Goal: Information Seeking & Learning: Find contact information

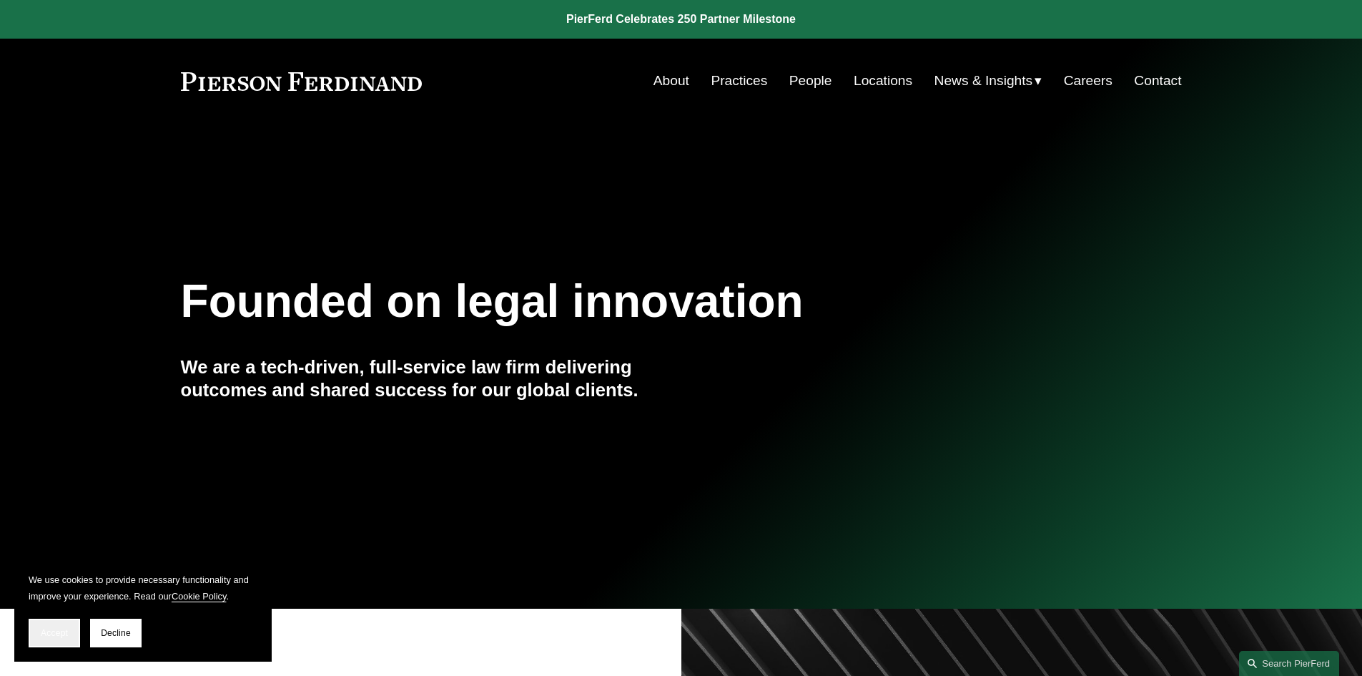
click at [43, 634] on span "Accept" at bounding box center [54, 633] width 27 height 10
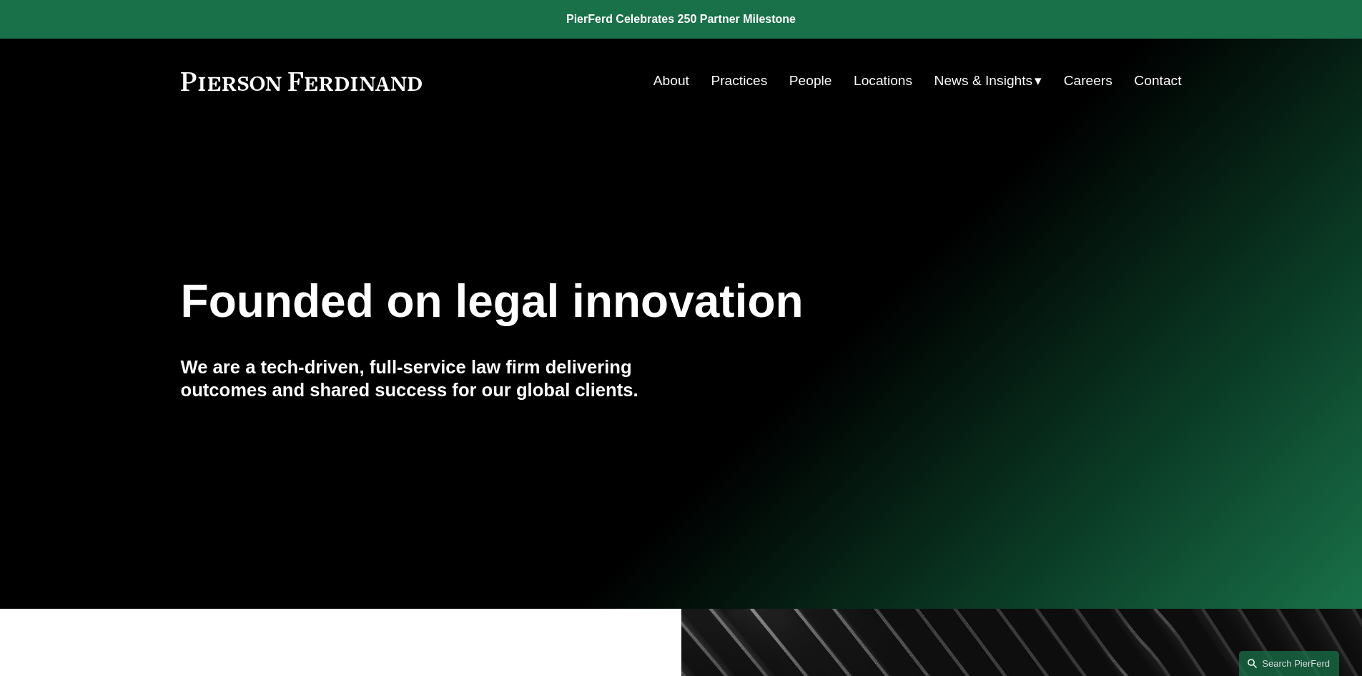
drag, startPoint x: 171, startPoint y: 79, endPoint x: 441, endPoint y: 79, distance: 270.3
click at [441, 79] on div "Skip to Content About Practices People Locations" at bounding box center [681, 81] width 1362 height 84
click at [789, 89] on link "People" at bounding box center [810, 80] width 43 height 27
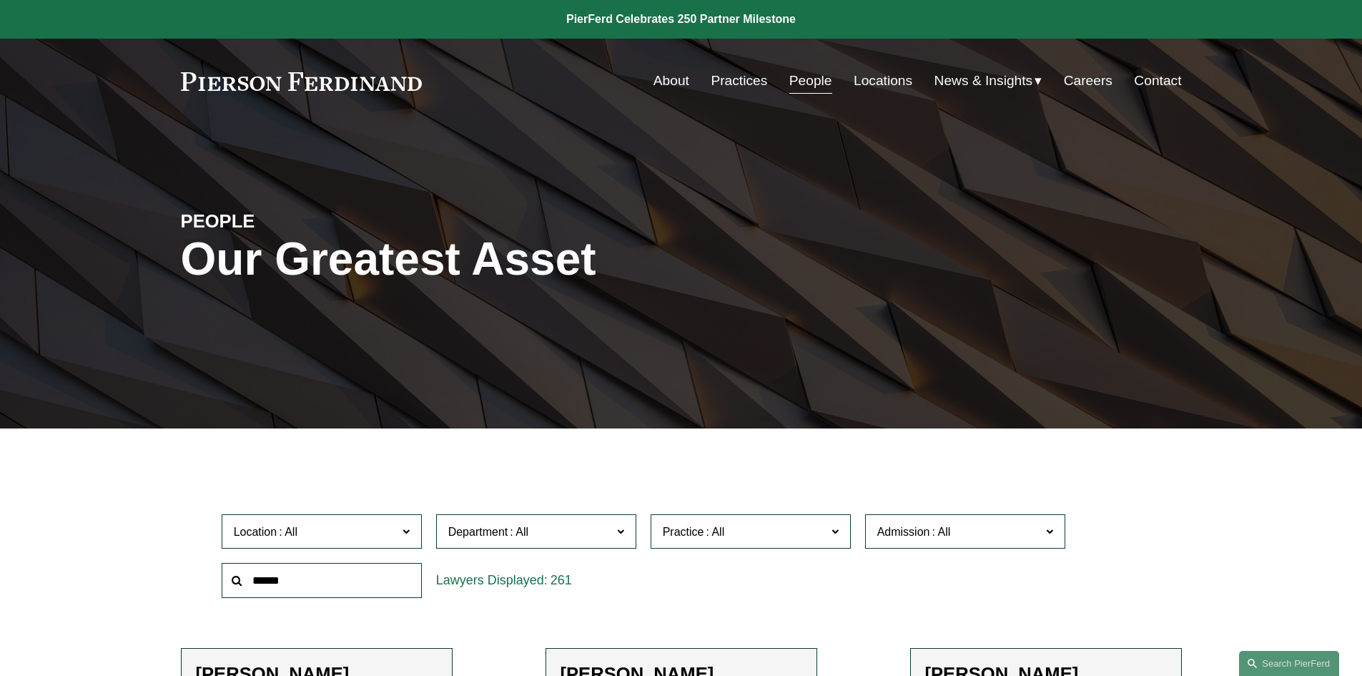
scroll to position [432, 0]
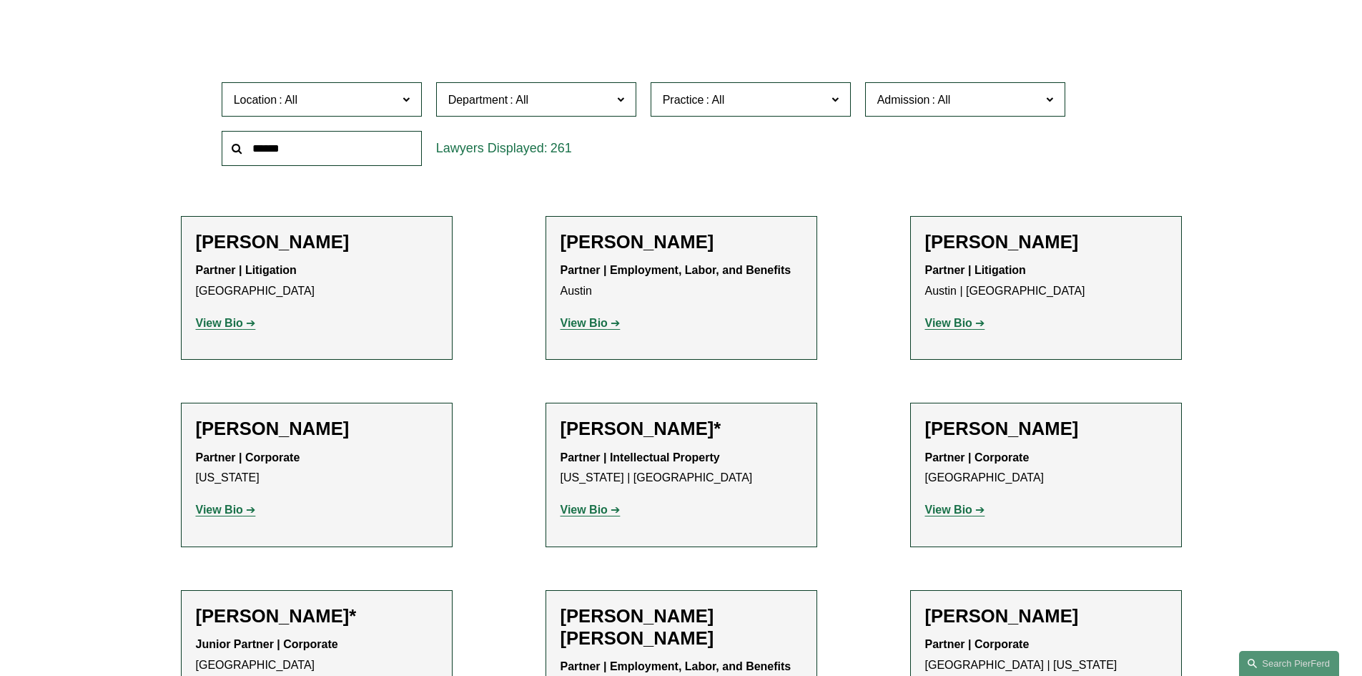
click at [590, 503] on p "View Bio" at bounding box center [682, 510] width 242 height 21
click at [584, 508] on strong "View Bio" at bounding box center [584, 509] width 47 height 12
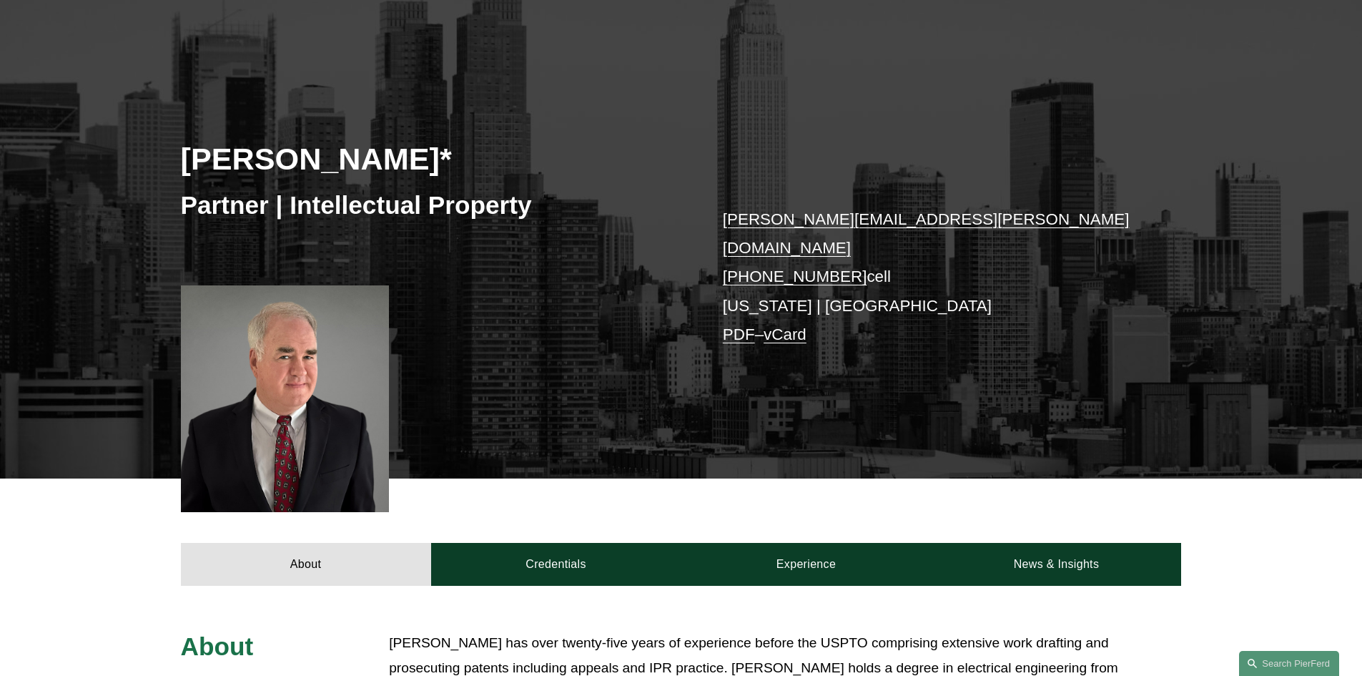
scroll to position [109, 0]
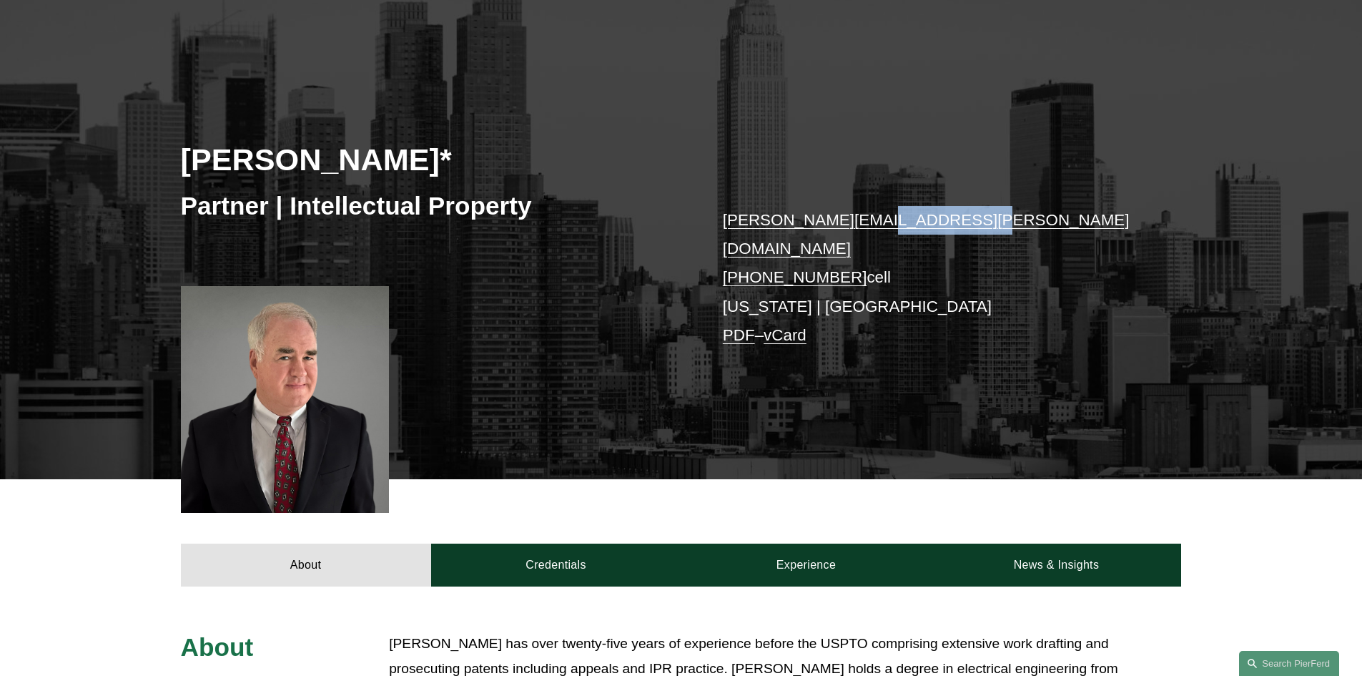
drag, startPoint x: 970, startPoint y: 220, endPoint x: 859, endPoint y: 230, distance: 111.3
click at [859, 230] on p "jeffrey.ambroziak@pierferd.com +1.203.535.3879 cell New York | Boston PDF – vCa…" at bounding box center [931, 278] width 417 height 144
copy link "pierferd.com"
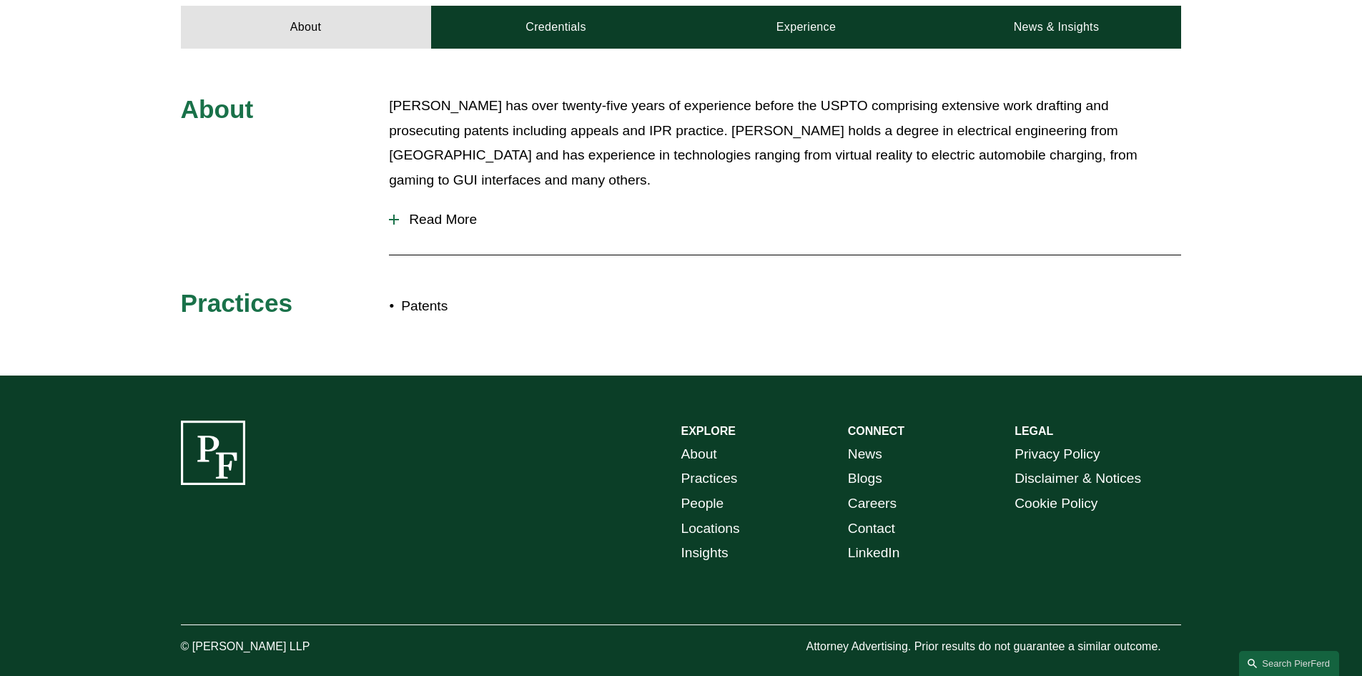
scroll to position [660, 0]
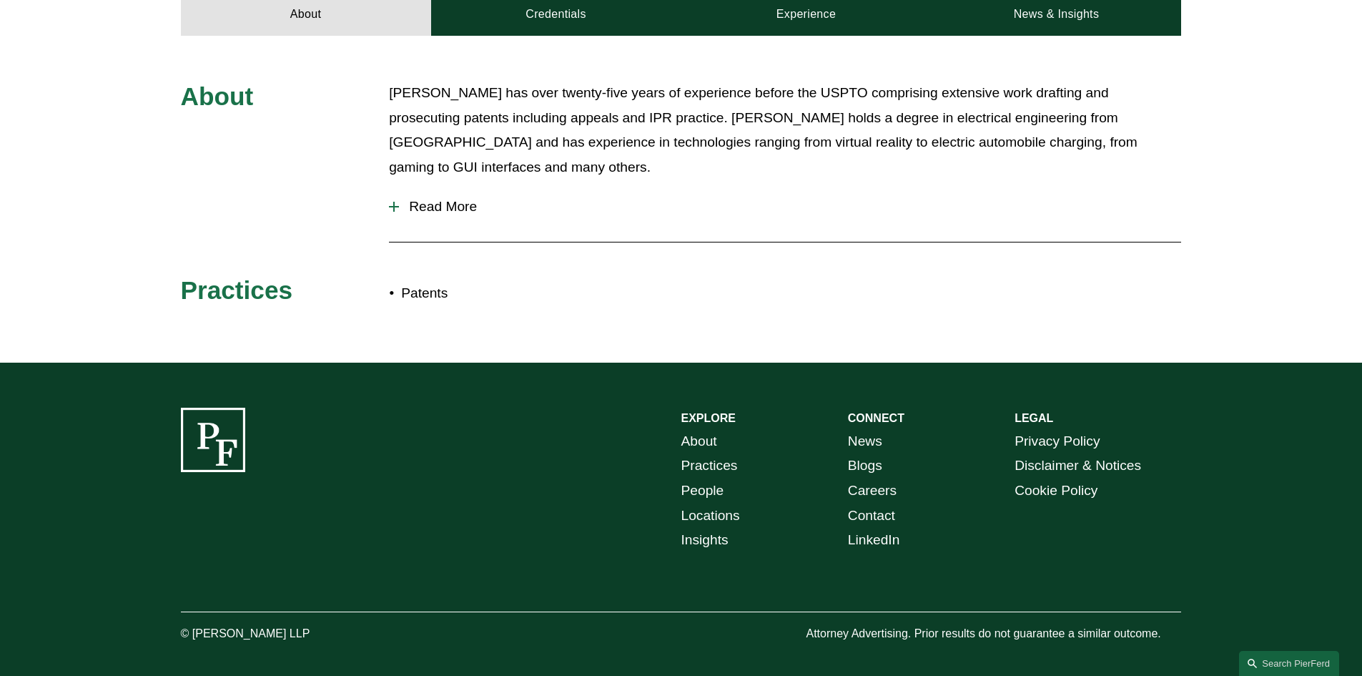
drag, startPoint x: 288, startPoint y: 619, endPoint x: 194, endPoint y: 628, distance: 94.8
click at [194, 628] on p "© [PERSON_NAME] LLP" at bounding box center [285, 634] width 209 height 21
click at [712, 429] on link "About" at bounding box center [699, 441] width 36 height 25
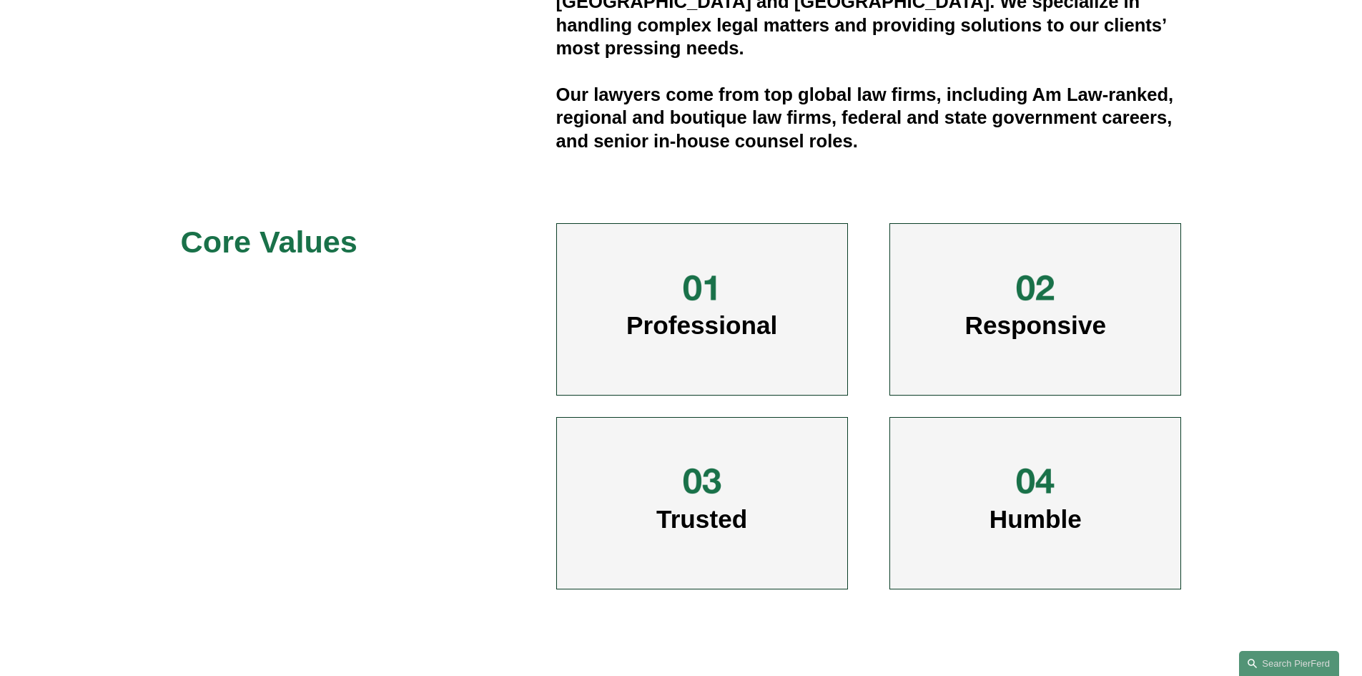
scroll to position [333, 0]
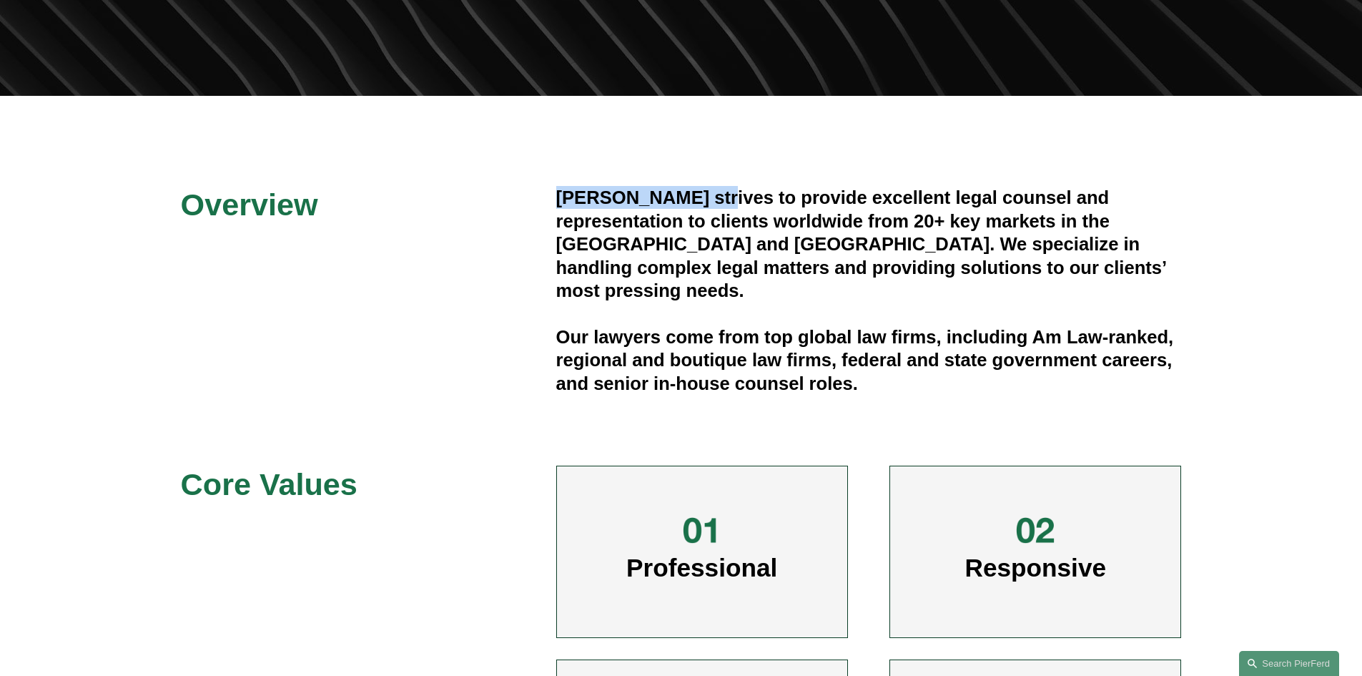
drag, startPoint x: 719, startPoint y: 192, endPoint x: 548, endPoint y: 201, distance: 171.1
click at [548, 201] on div "Overview Pierson Ferdinand strives to provide excellent legal counsel and repre…" at bounding box center [681, 519] width 1362 height 667
copy h4 "Pierson Ferdinand"
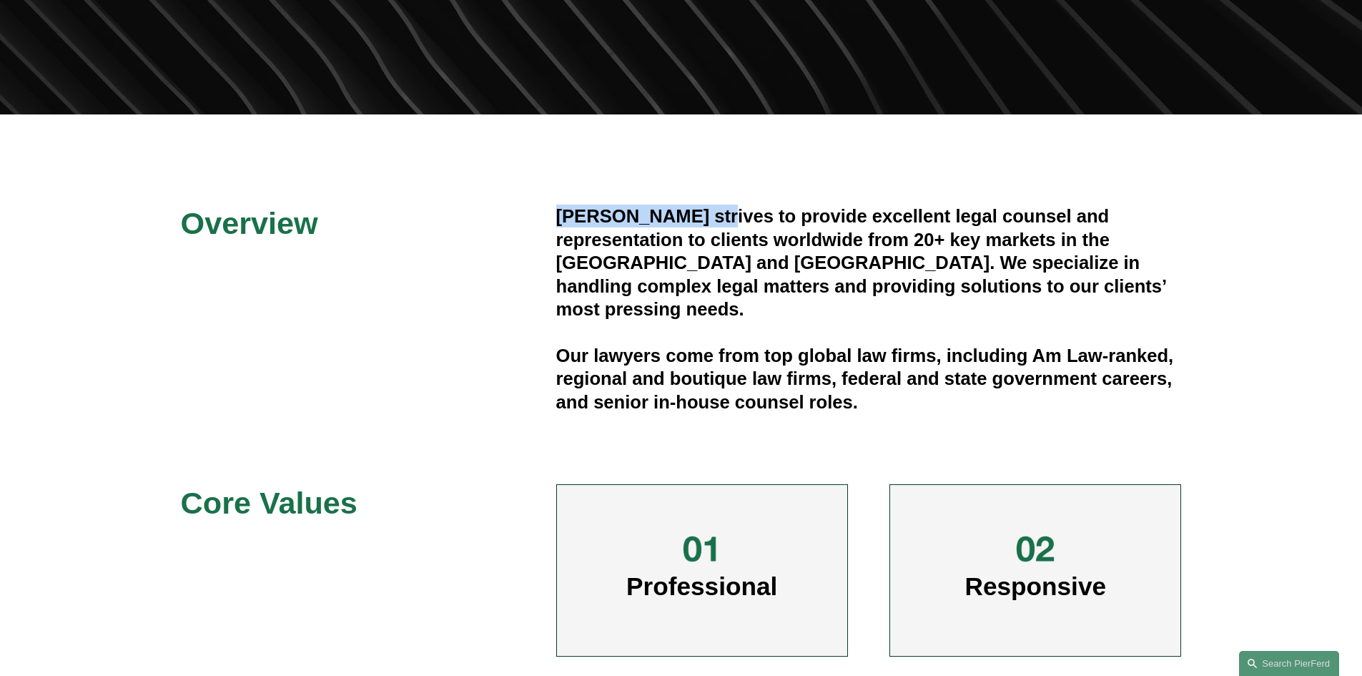
scroll to position [0, 0]
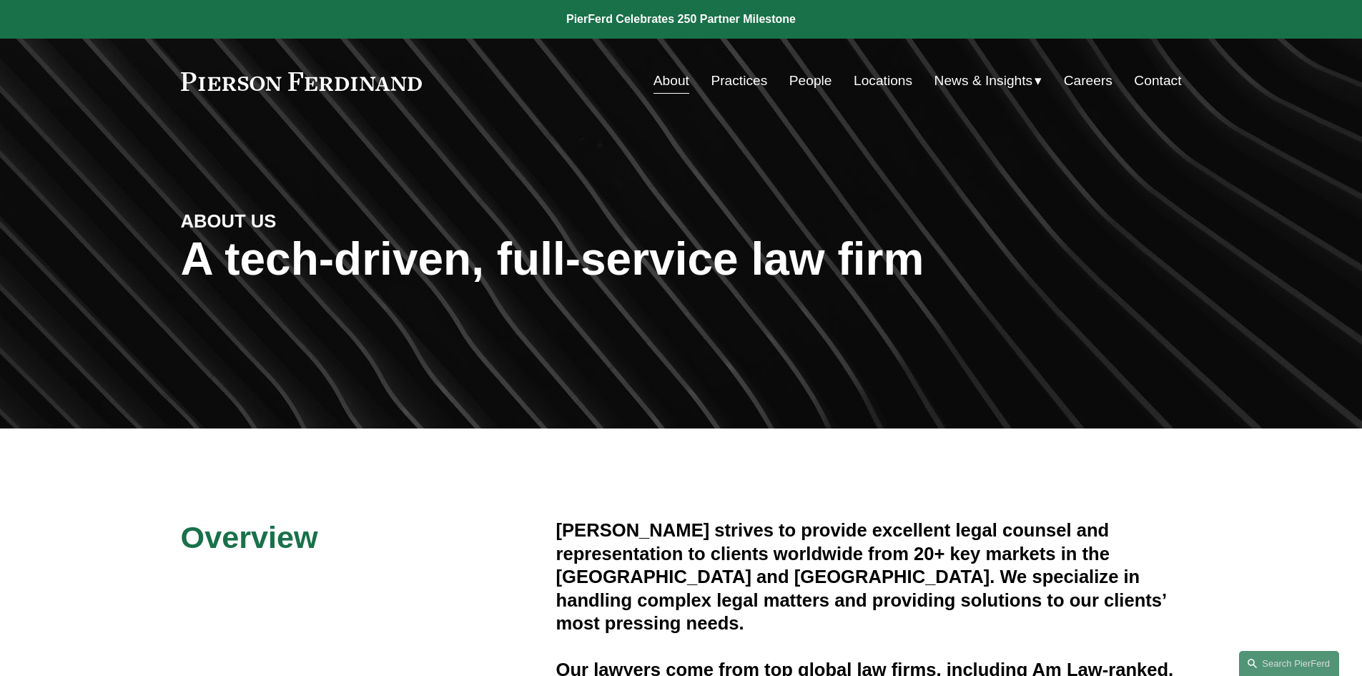
drag, startPoint x: 441, startPoint y: 77, endPoint x: 153, endPoint y: 111, distance: 290.1
click at [153, 111] on div "Skip to Content About Practices People Locations" at bounding box center [681, 81] width 1362 height 84
click at [887, 79] on link "Locations" at bounding box center [883, 80] width 59 height 27
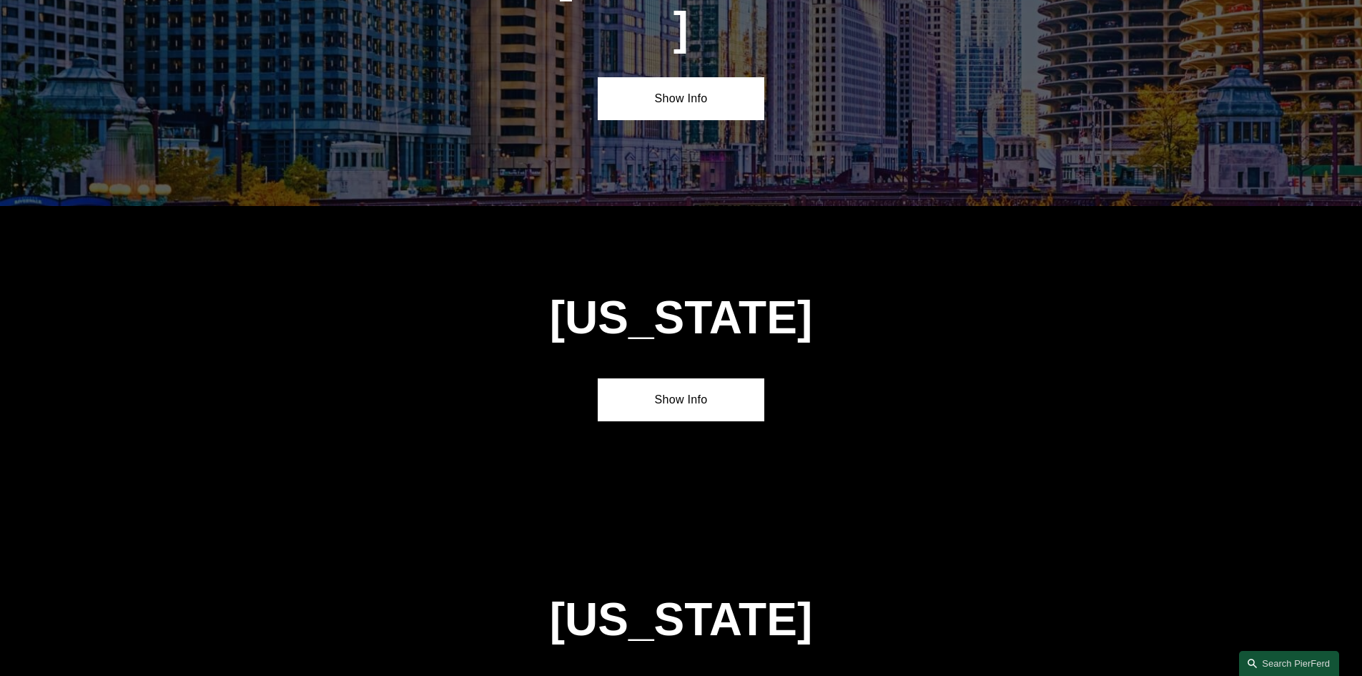
scroll to position [2643, 0]
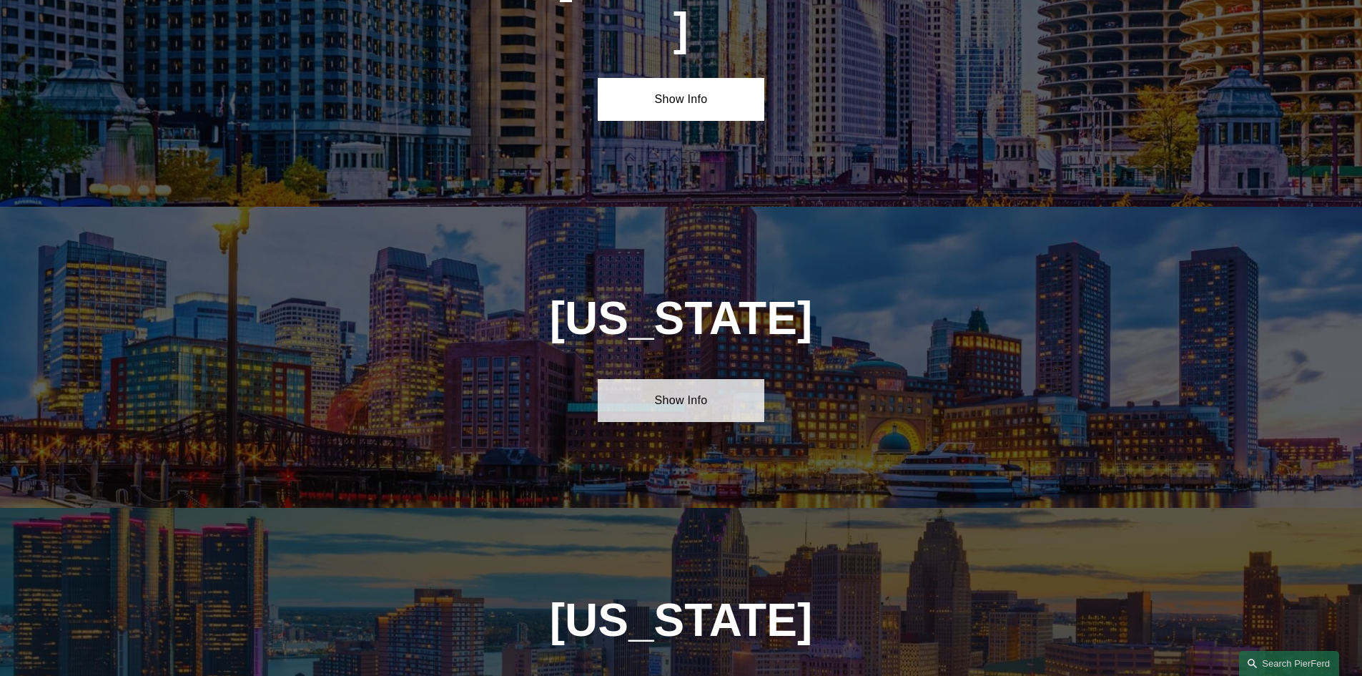
click at [683, 379] on link "Show Info" at bounding box center [681, 400] width 167 height 43
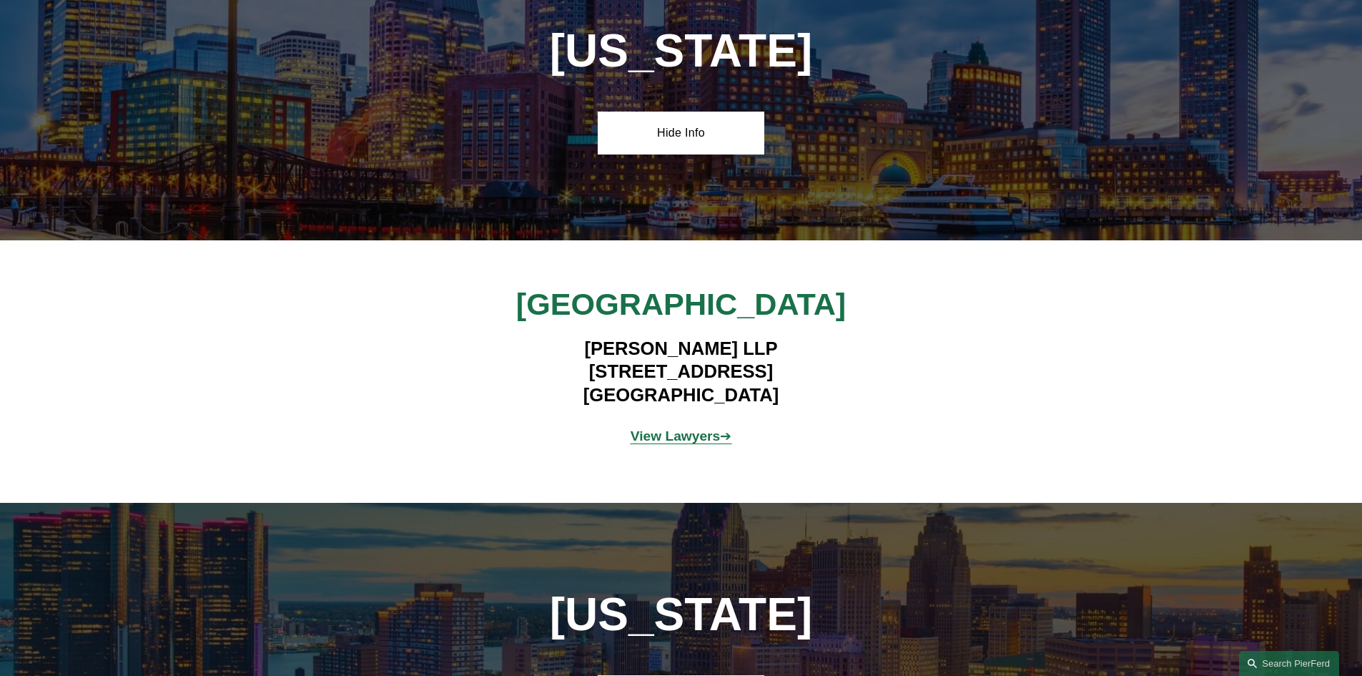
scroll to position [2910, 0]
click at [700, 429] on strong "View Lawyers" at bounding box center [676, 436] width 90 height 15
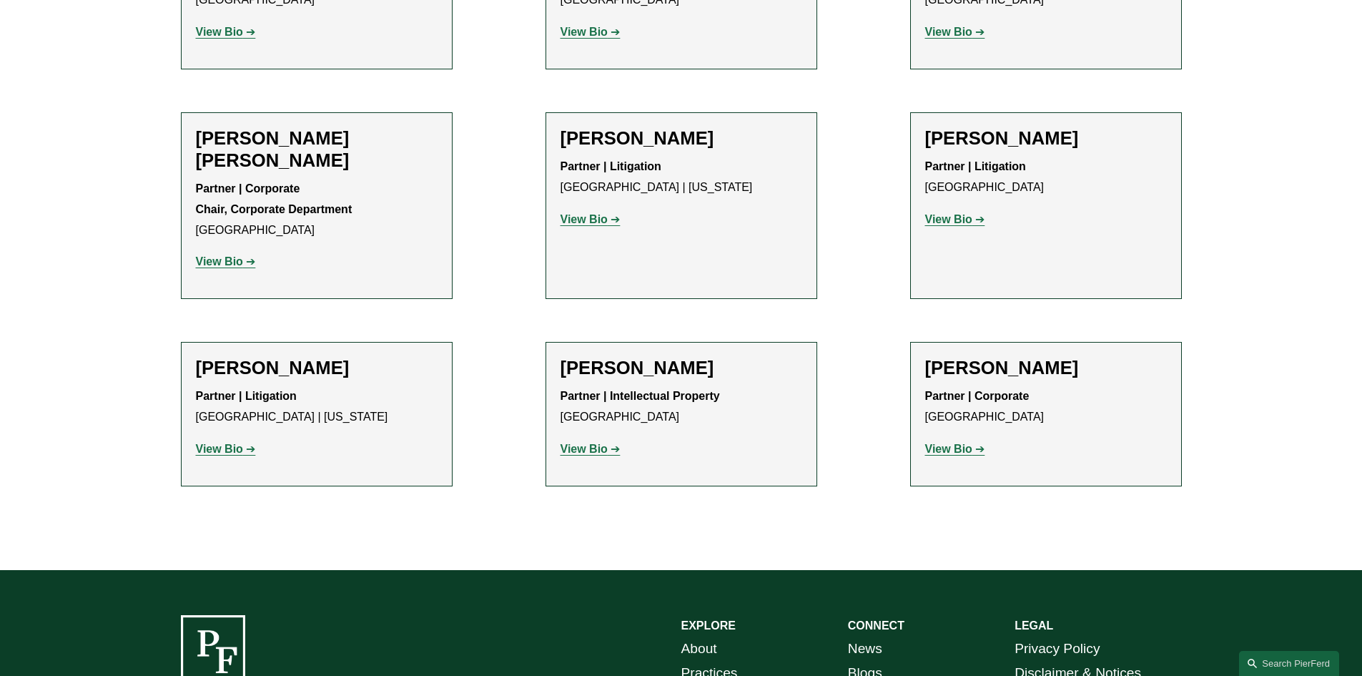
scroll to position [932, 0]
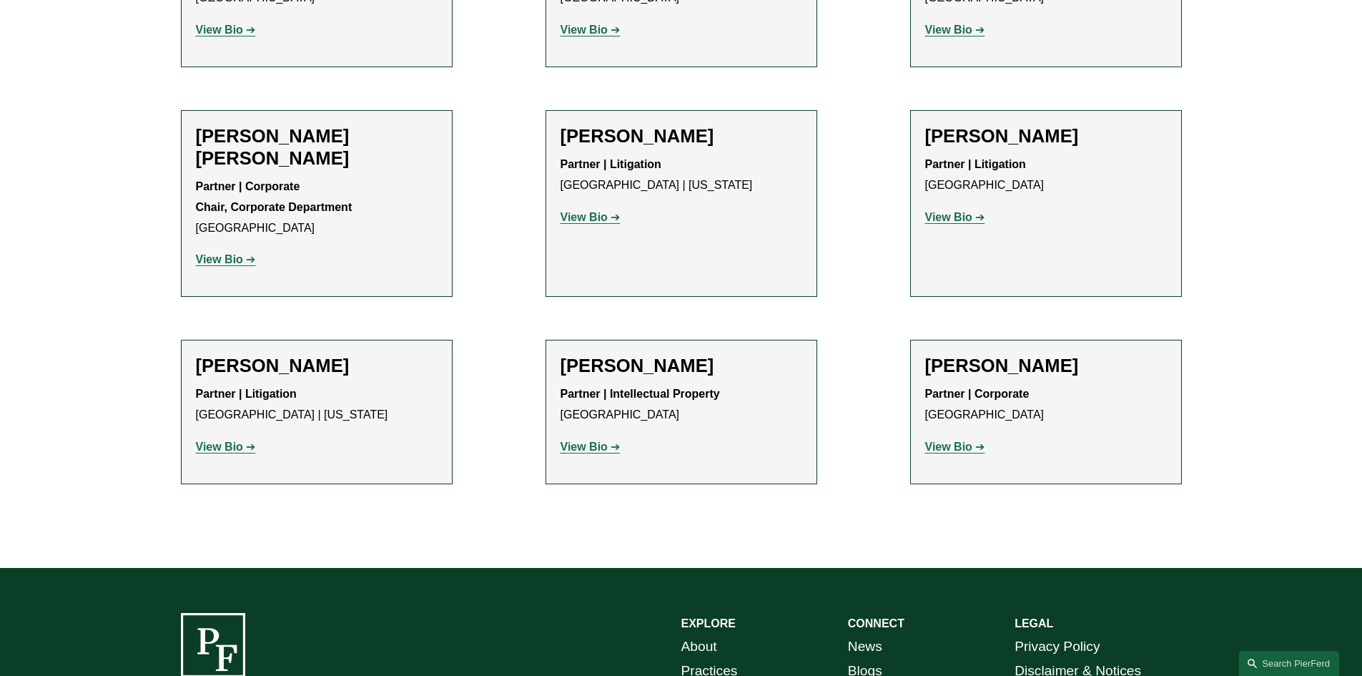
click at [215, 440] on strong "View Bio" at bounding box center [219, 446] width 47 height 12
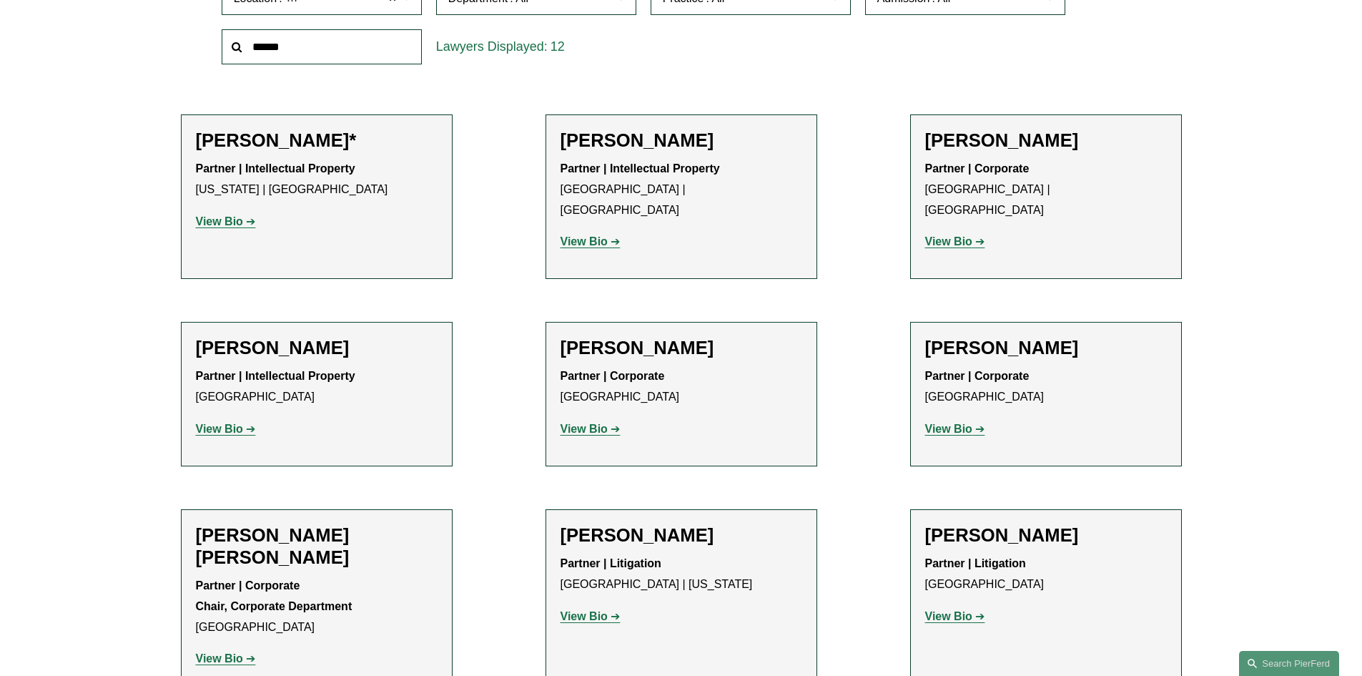
scroll to position [518, 0]
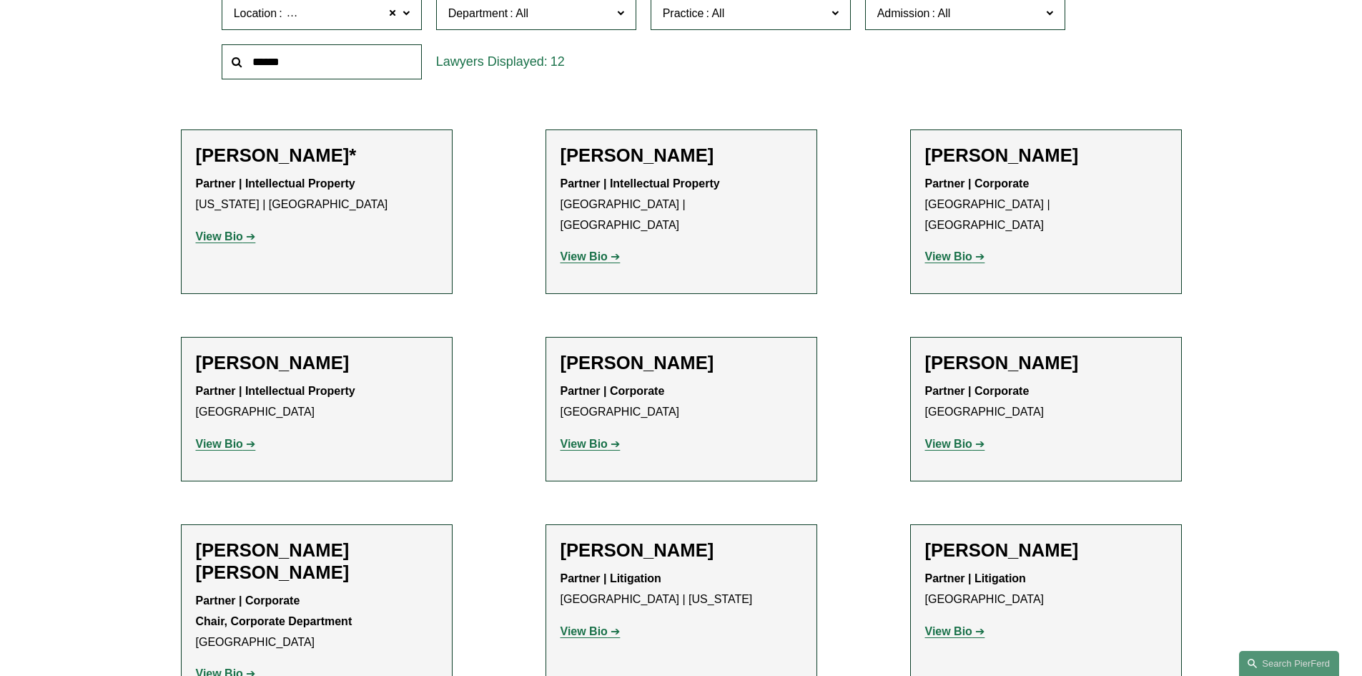
click at [616, 438] on link "View Bio" at bounding box center [591, 444] width 60 height 12
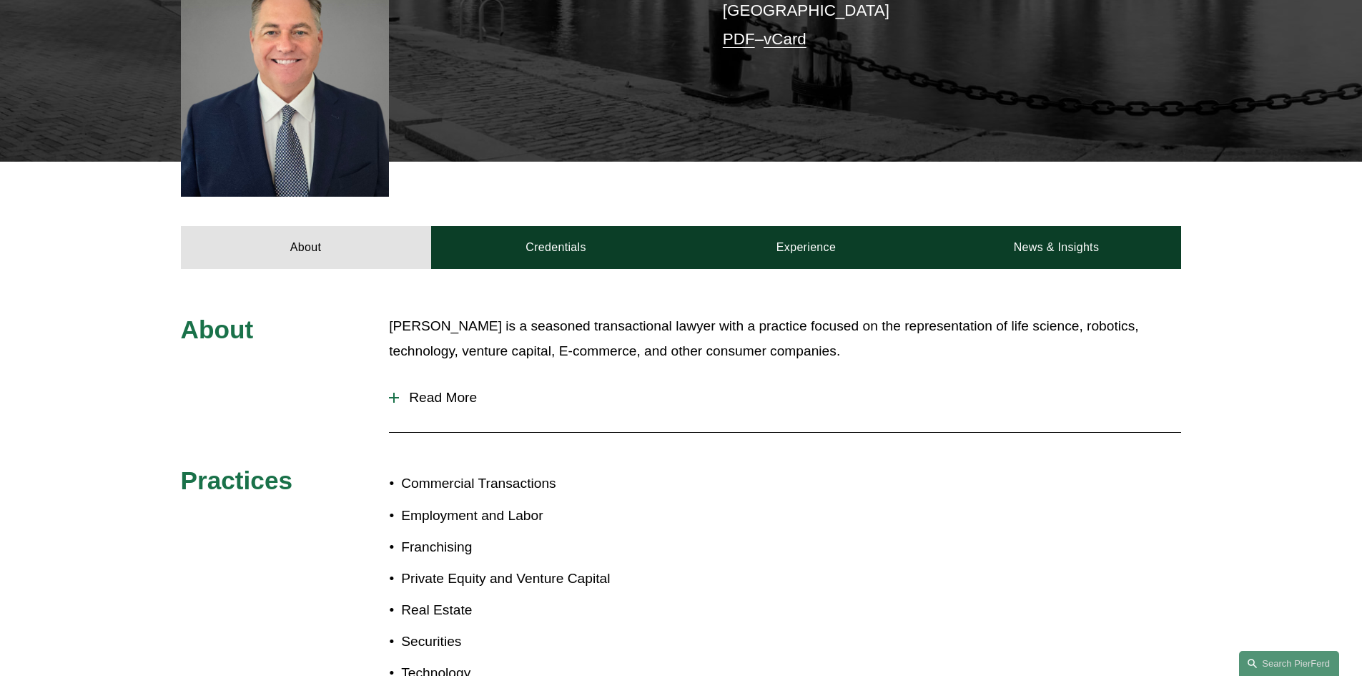
scroll to position [433, 0]
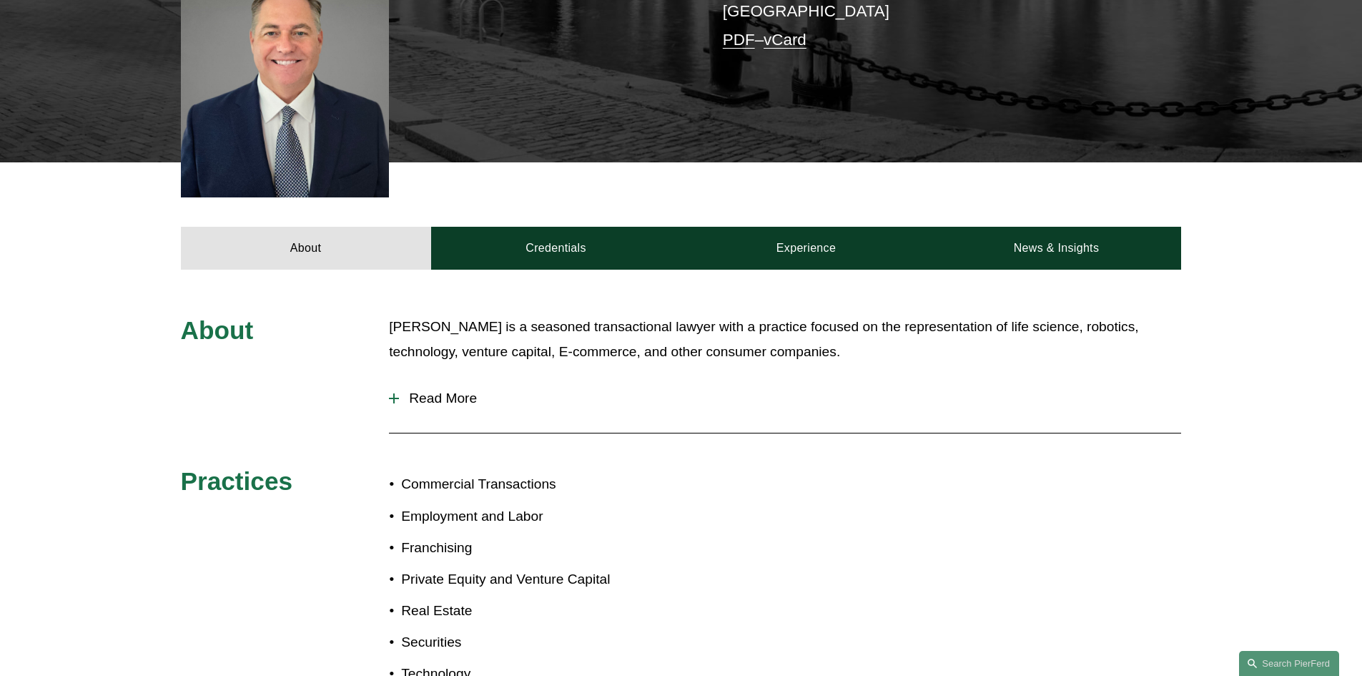
click at [454, 390] on span "Read More" at bounding box center [790, 398] width 782 height 16
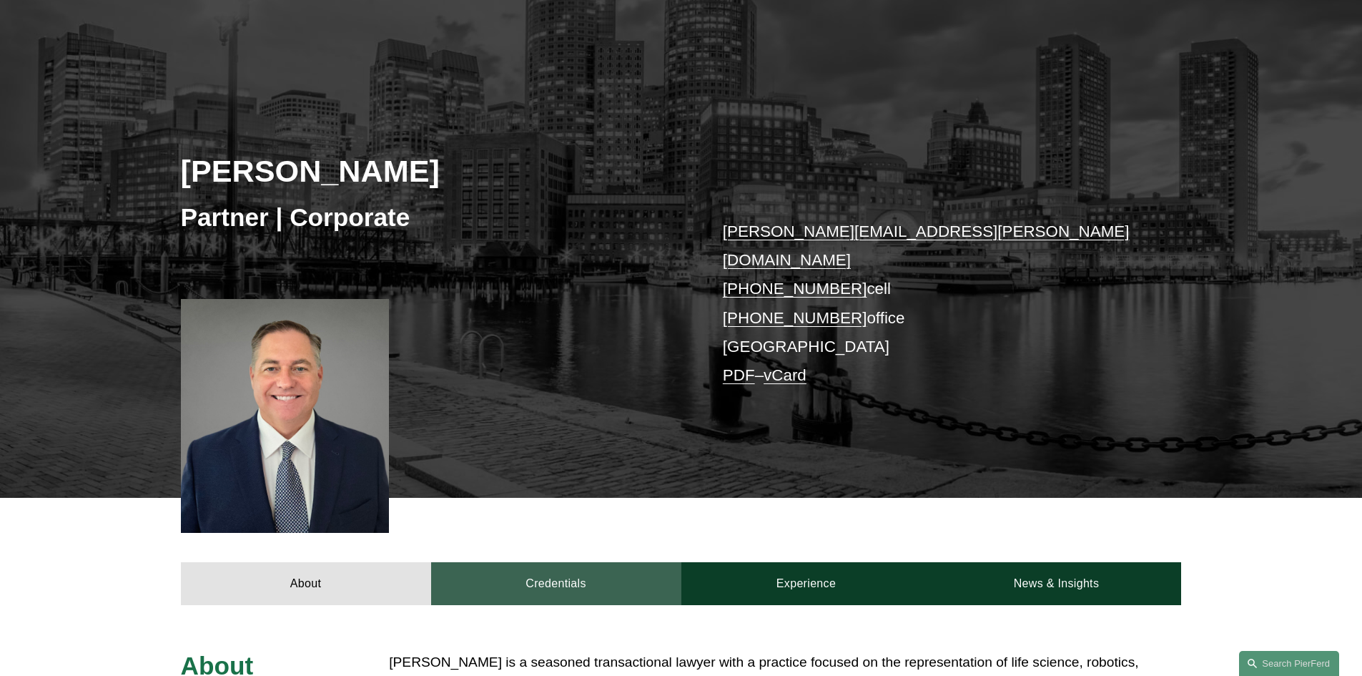
scroll to position [89, 0]
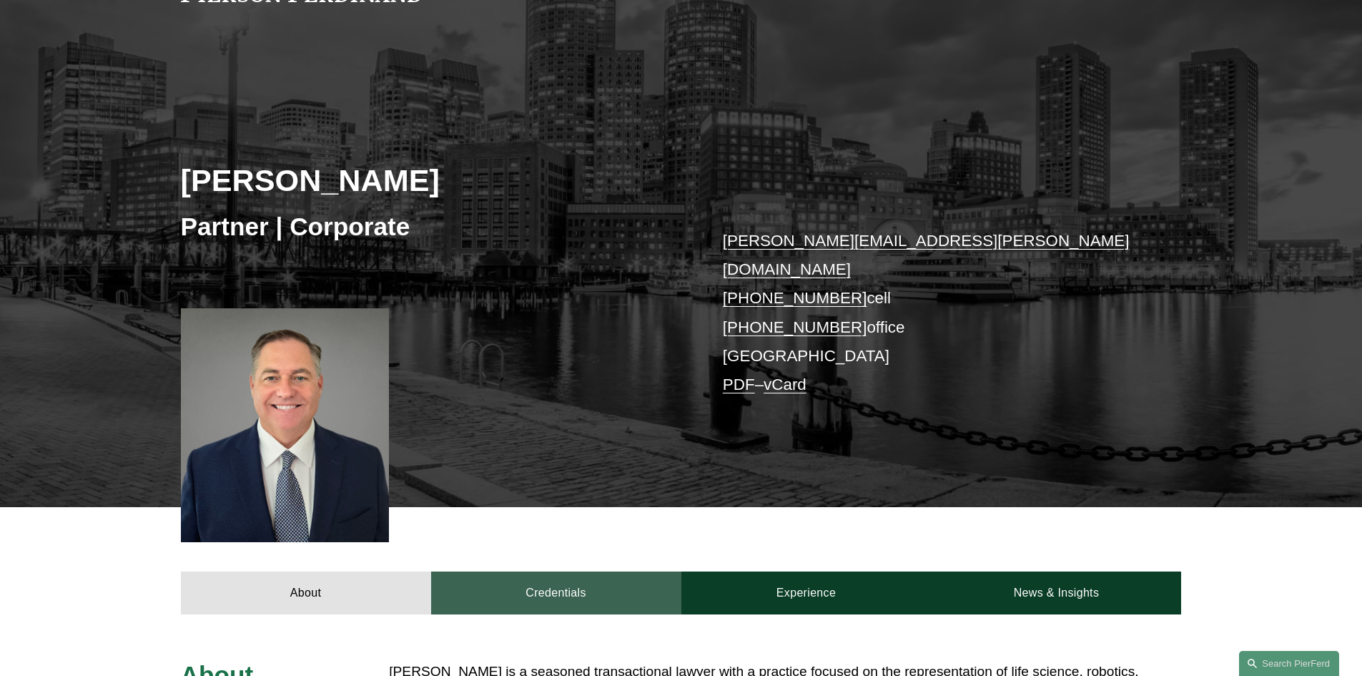
click at [603, 574] on link "Credentials" at bounding box center [556, 592] width 250 height 43
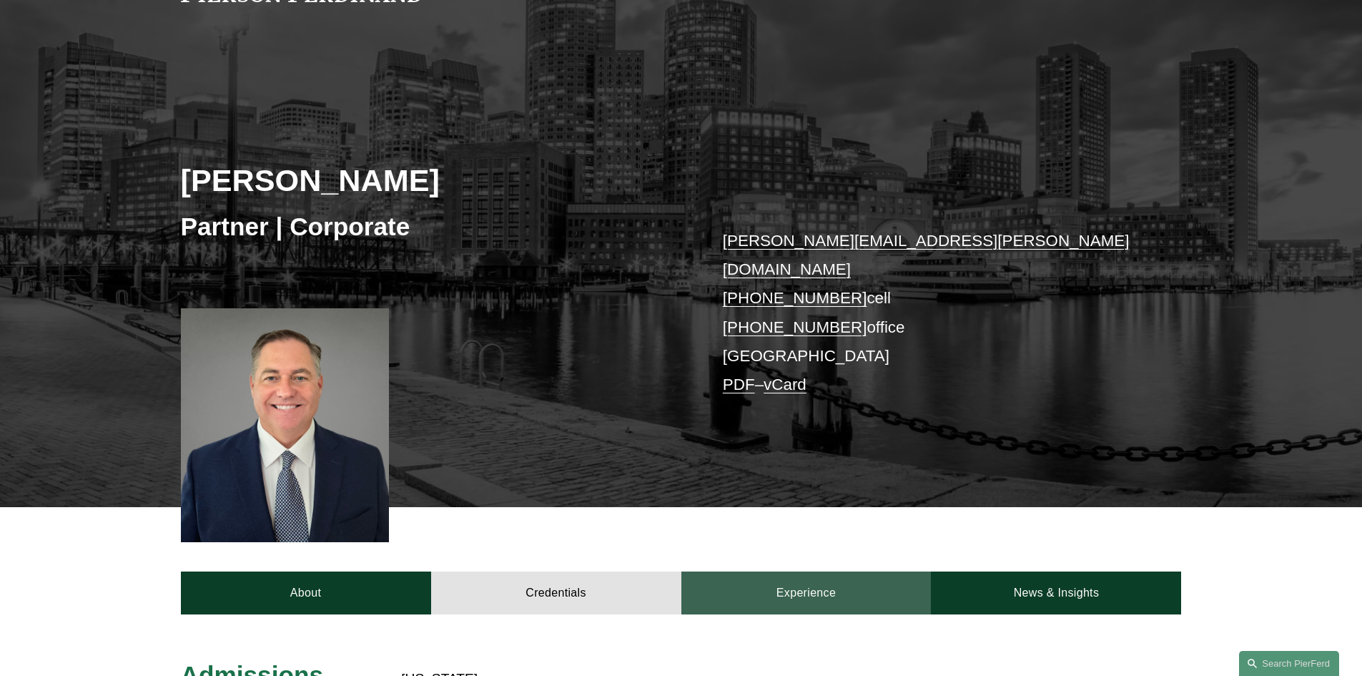
click at [802, 578] on link "Experience" at bounding box center [806, 592] width 250 height 43
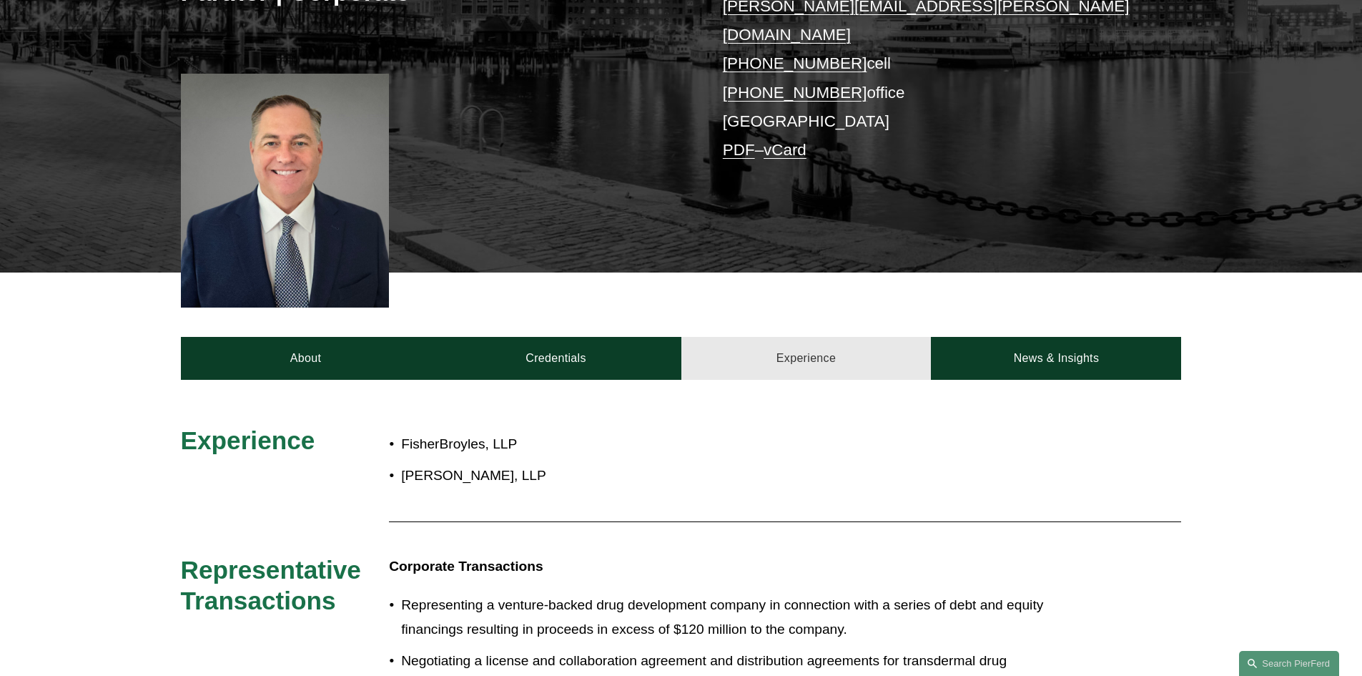
scroll to position [403, 0]
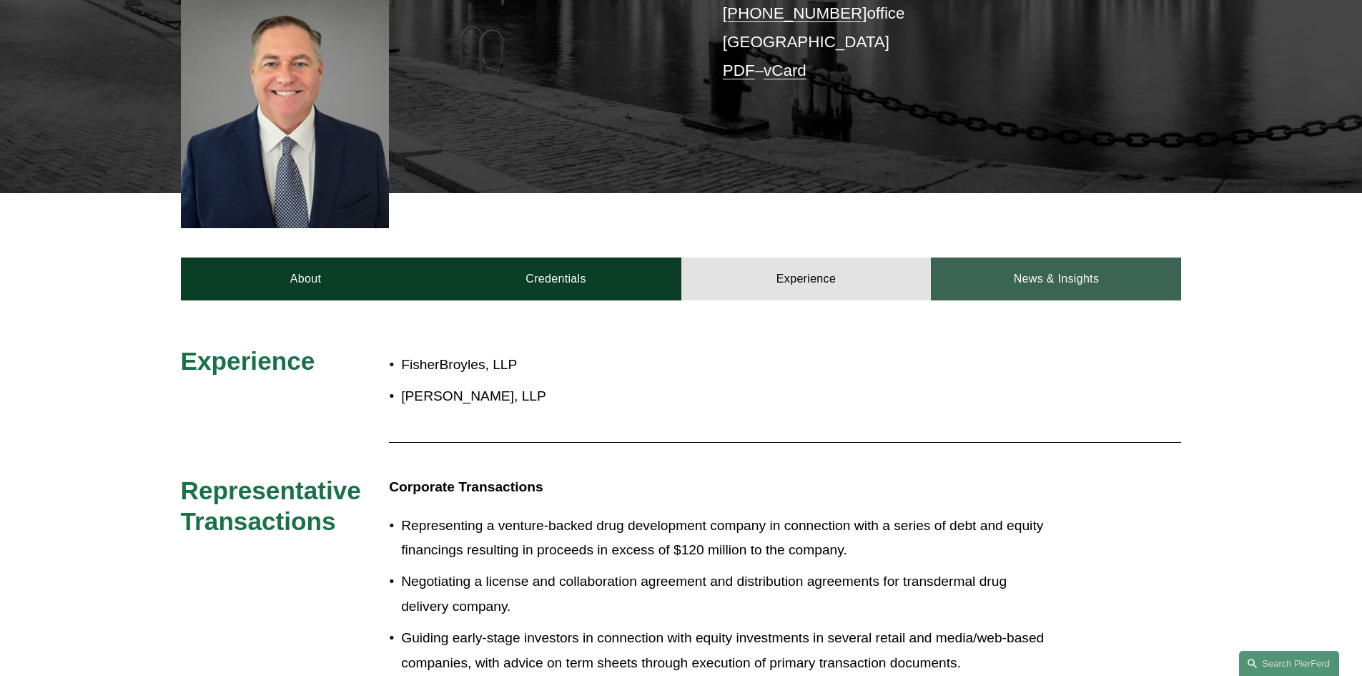
click at [1056, 257] on link "News & Insights" at bounding box center [1056, 278] width 250 height 43
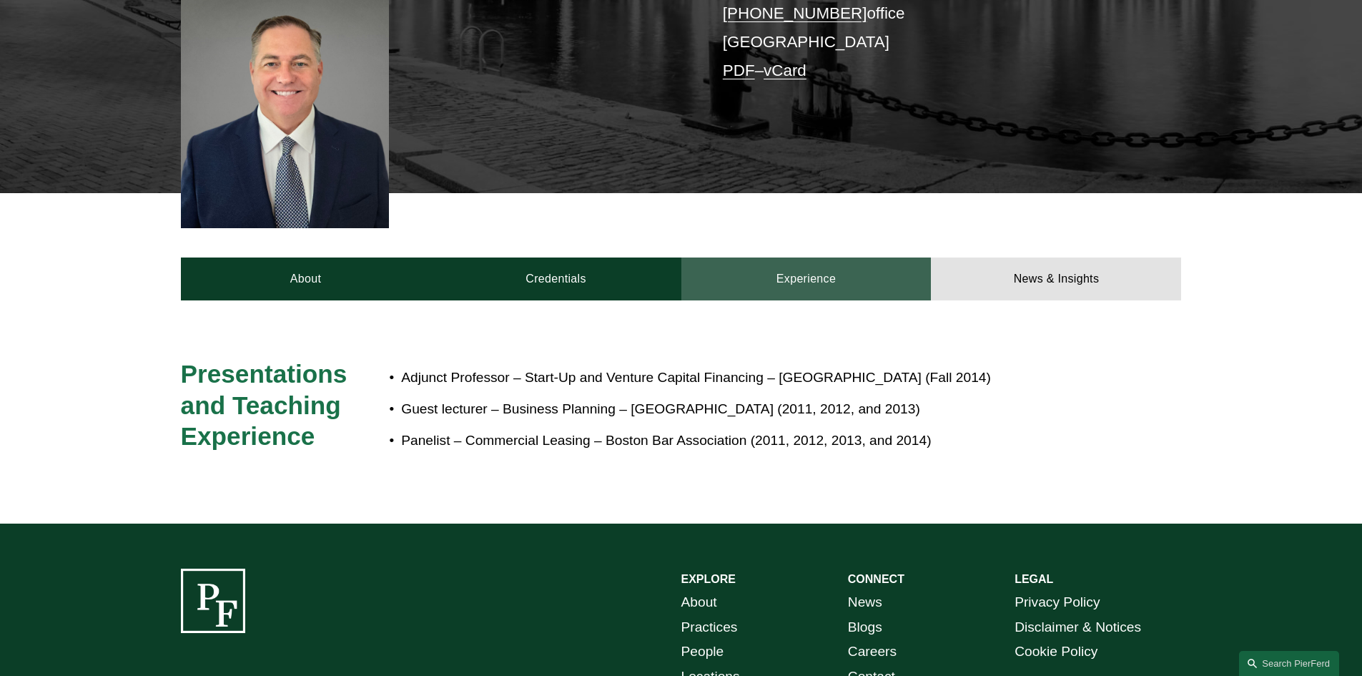
click at [774, 267] on link "Experience" at bounding box center [806, 278] width 250 height 43
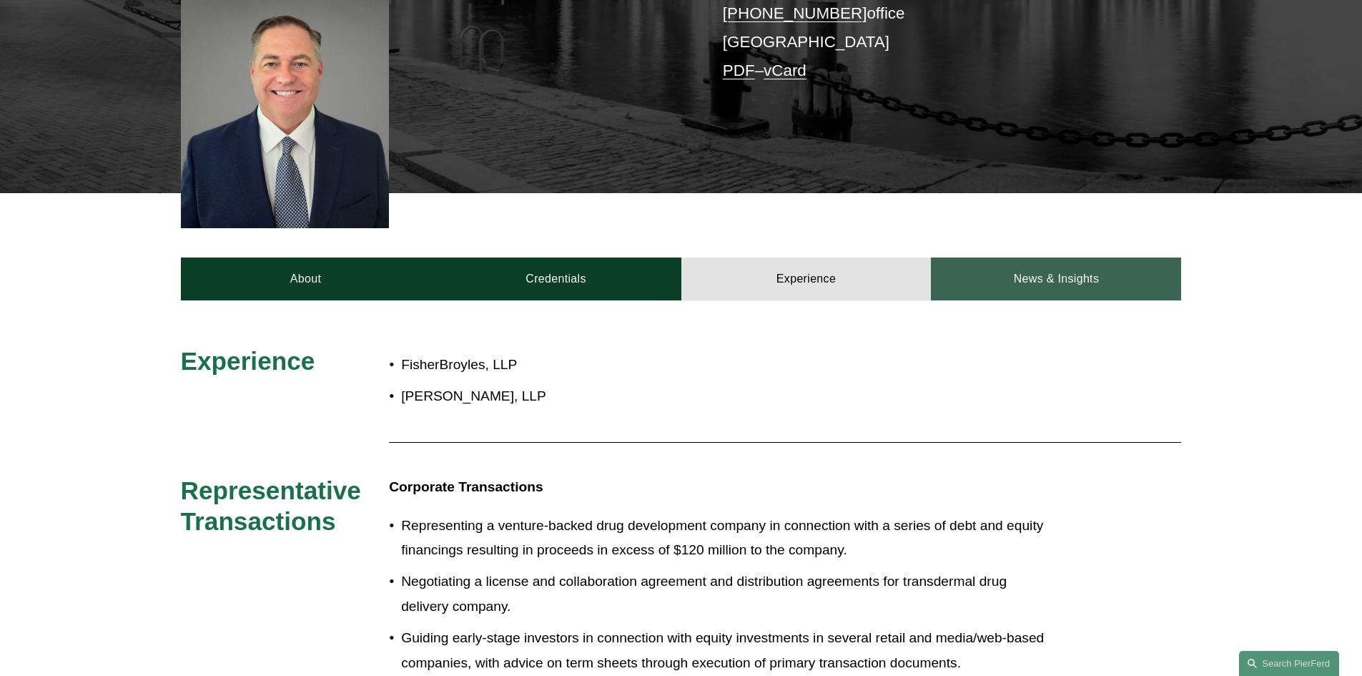
click at [1092, 265] on link "News & Insights" at bounding box center [1056, 278] width 250 height 43
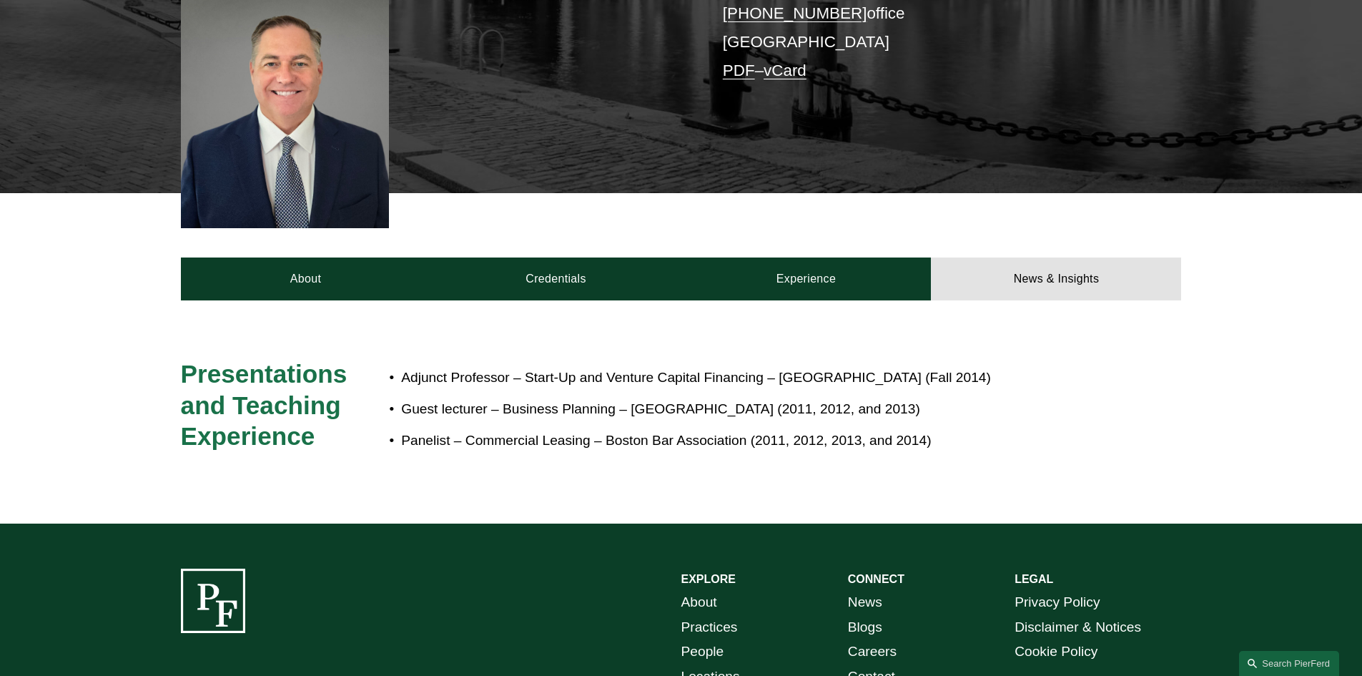
scroll to position [0, 0]
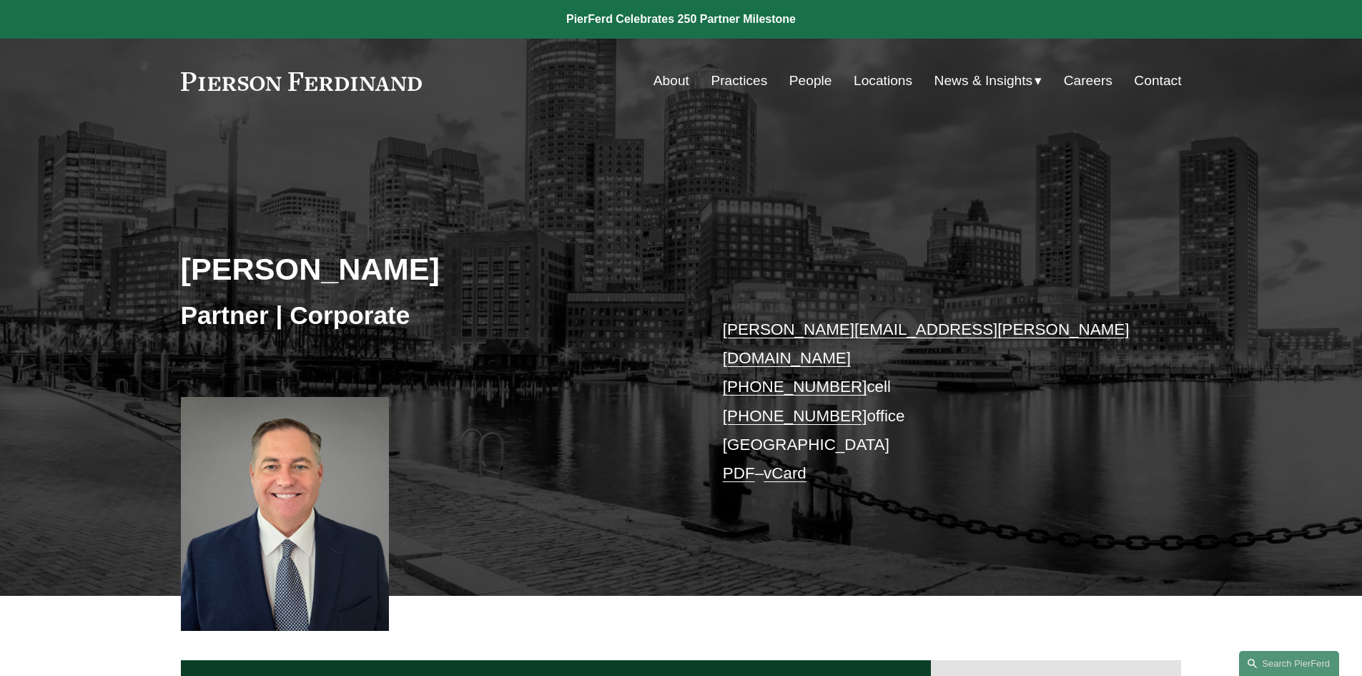
click at [675, 79] on link "About" at bounding box center [672, 80] width 36 height 27
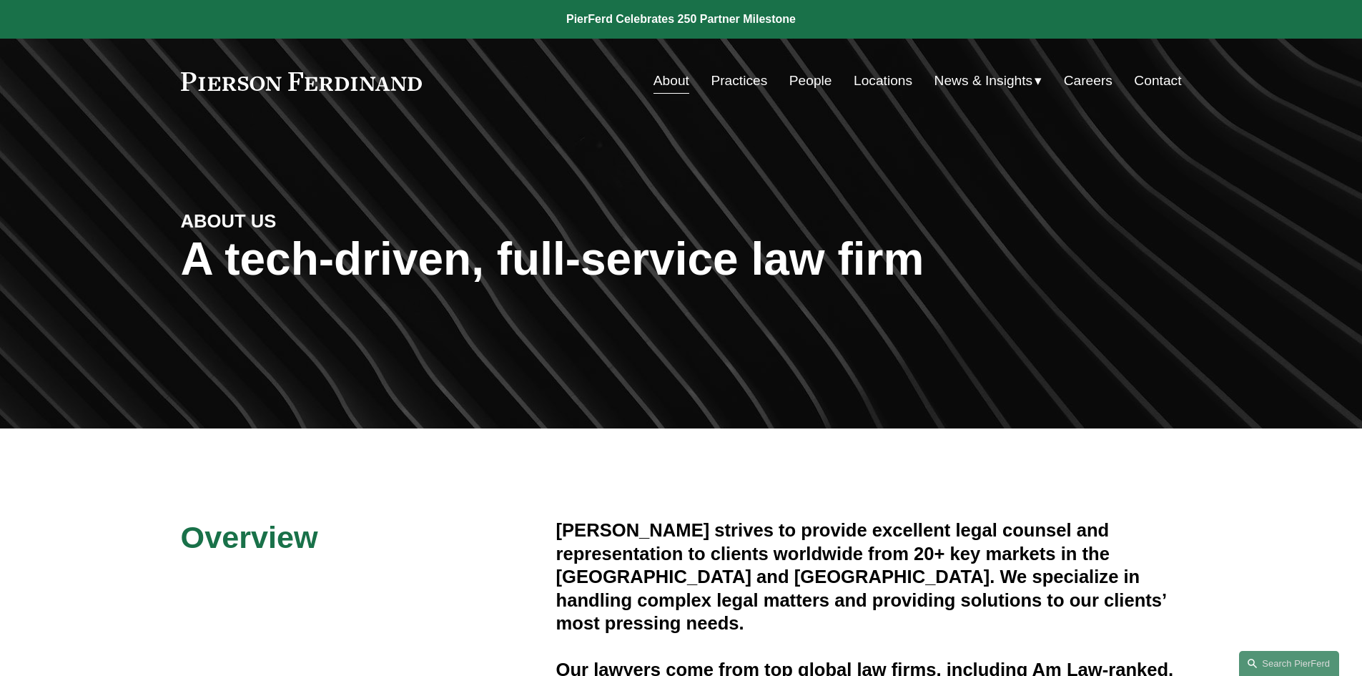
click at [785, 22] on link at bounding box center [681, 19] width 1362 height 39
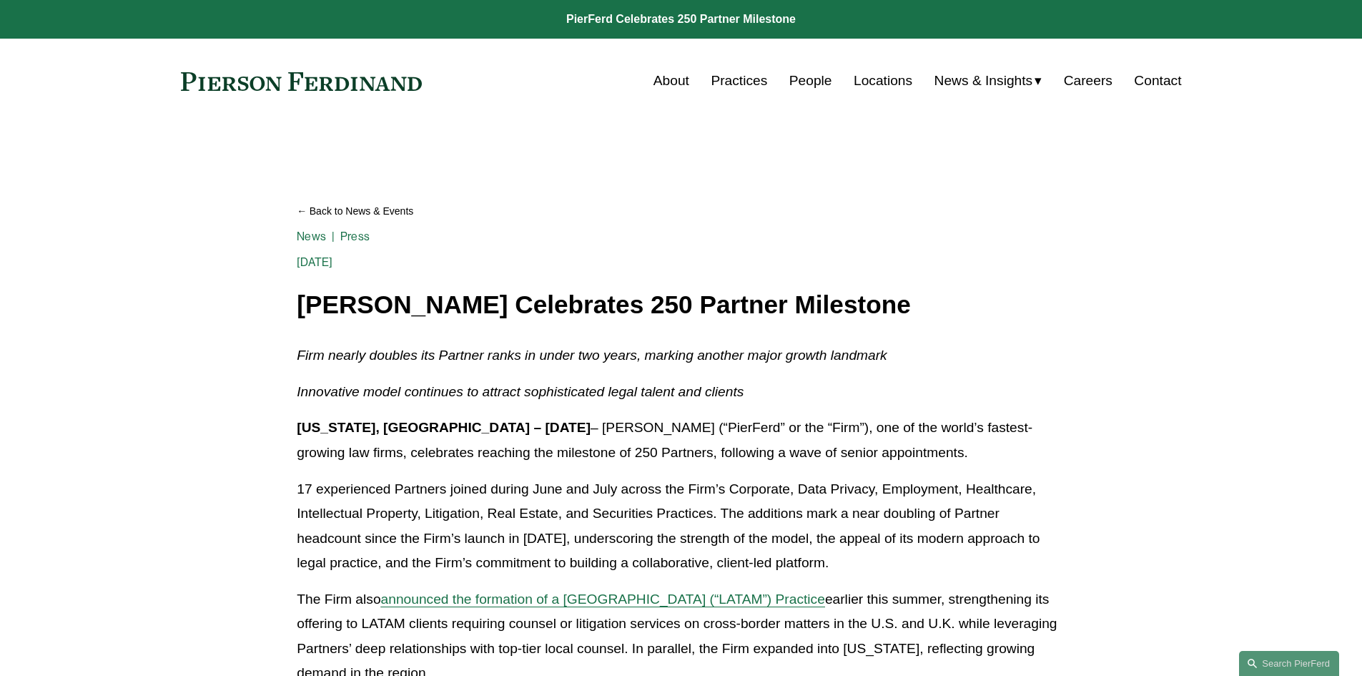
scroll to position [54, 0]
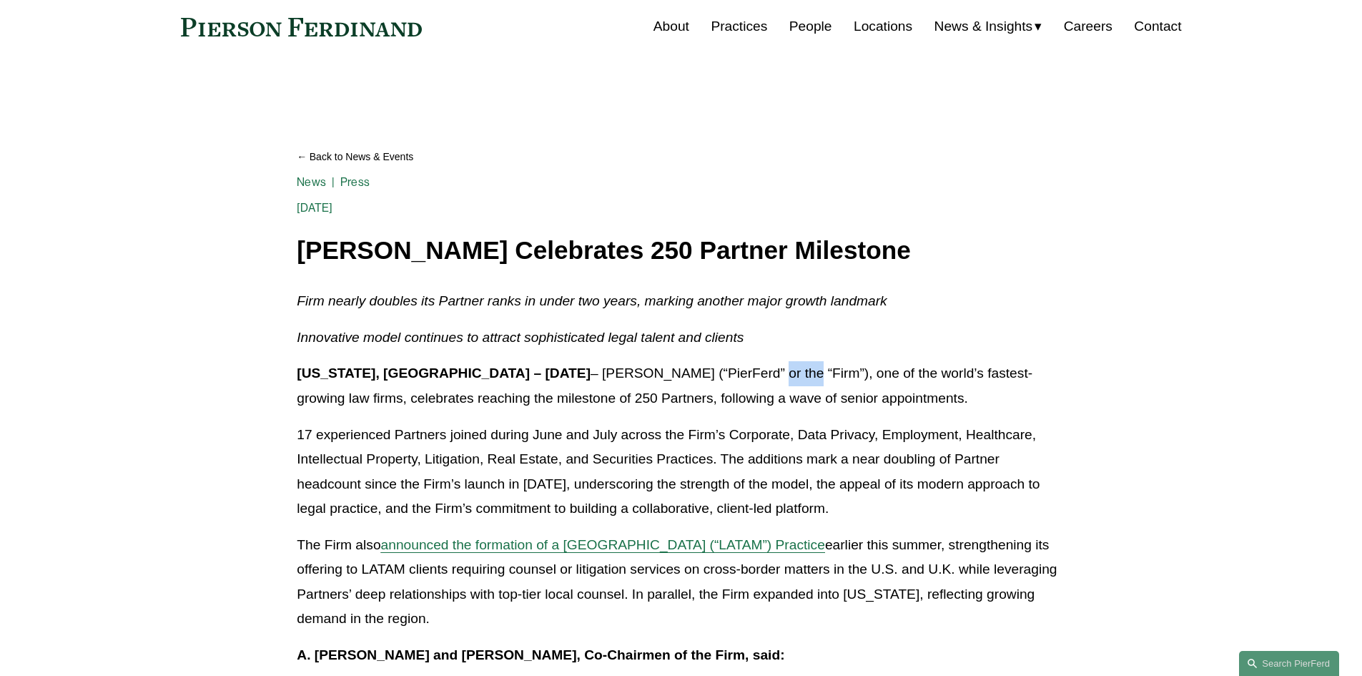
drag, startPoint x: 719, startPoint y: 375, endPoint x: 681, endPoint y: 374, distance: 37.2
click at [681, 374] on p "New York, NY – August 20, 2025 – Pierson Ferdinand LLP (“PierFerd” or the “Firm…" at bounding box center [681, 385] width 768 height 49
drag, startPoint x: 724, startPoint y: 372, endPoint x: 675, endPoint y: 375, distance: 49.5
click at [675, 375] on p "New York, NY – August 20, 2025 – Pierson Ferdinand LLP (“PierFerd” or the “Firm…" at bounding box center [681, 385] width 768 height 49
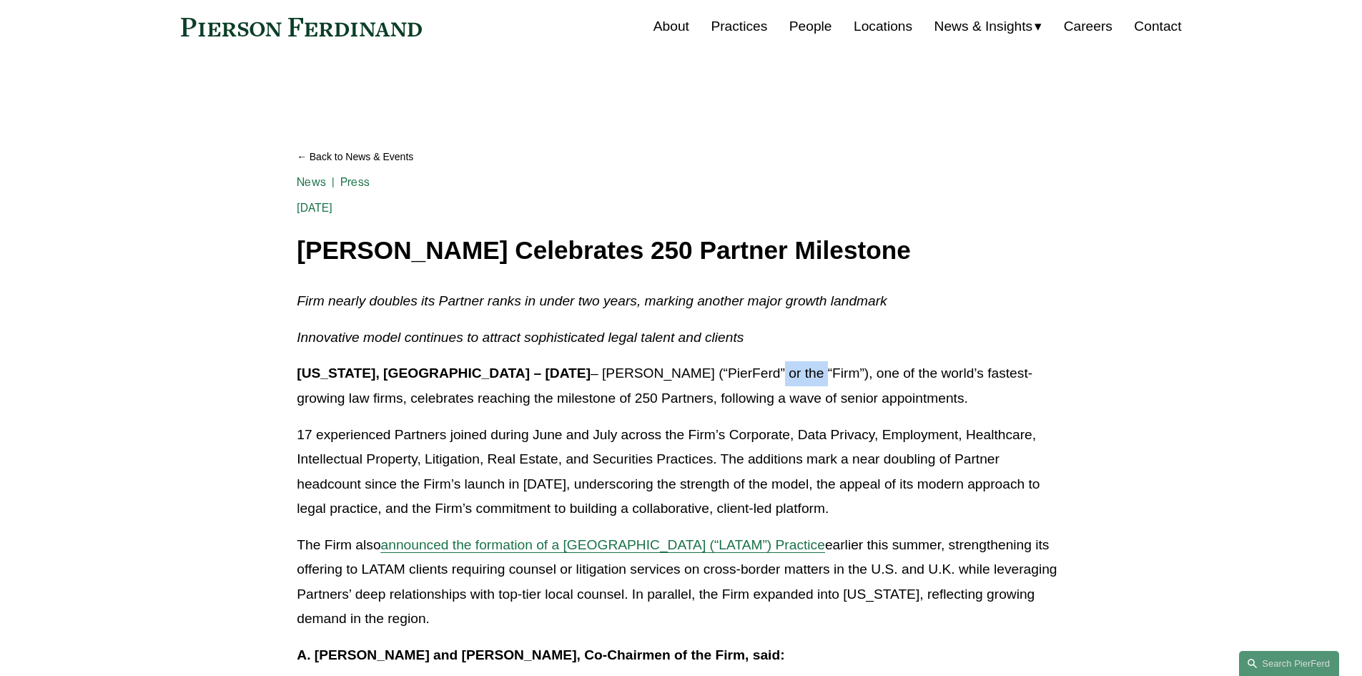
copy p "PierFerd"
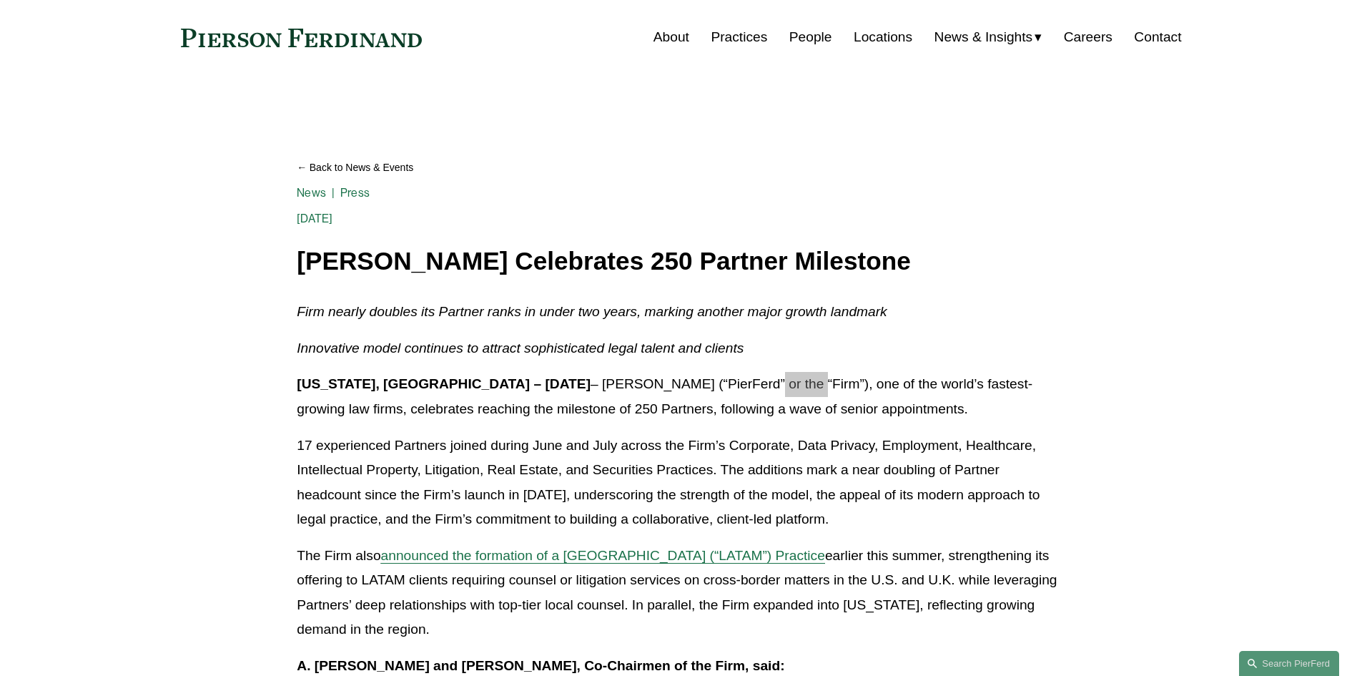
scroll to position [44, 0]
drag, startPoint x: 630, startPoint y: 378, endPoint x: 521, endPoint y: 384, distance: 109.6
click at [521, 384] on p "New York, NY – August 20, 2025 – Pierson Ferdinand LLP (“PierFerd” or the “Firm…" at bounding box center [681, 395] width 768 height 49
copy p "Pierson Ferdinand"
drag, startPoint x: 518, startPoint y: 248, endPoint x: 282, endPoint y: 257, distance: 236.2
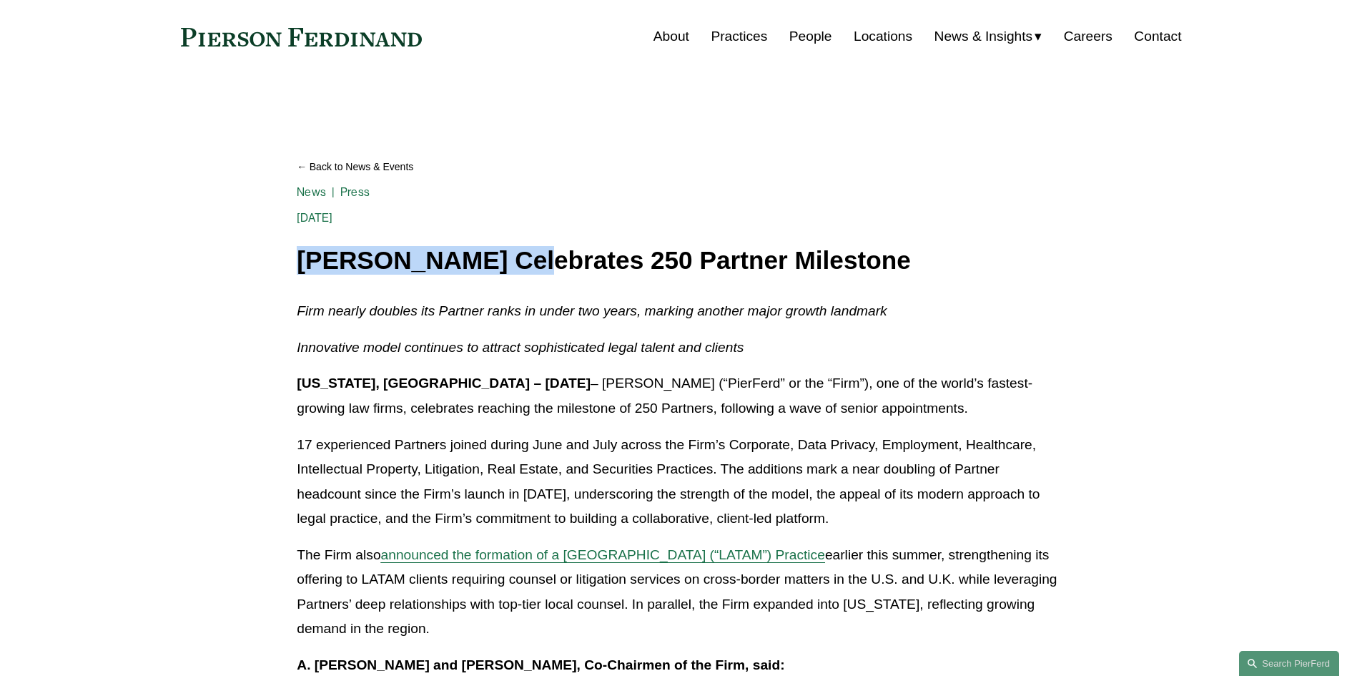
copy h1 "Pierson Ferdinand"
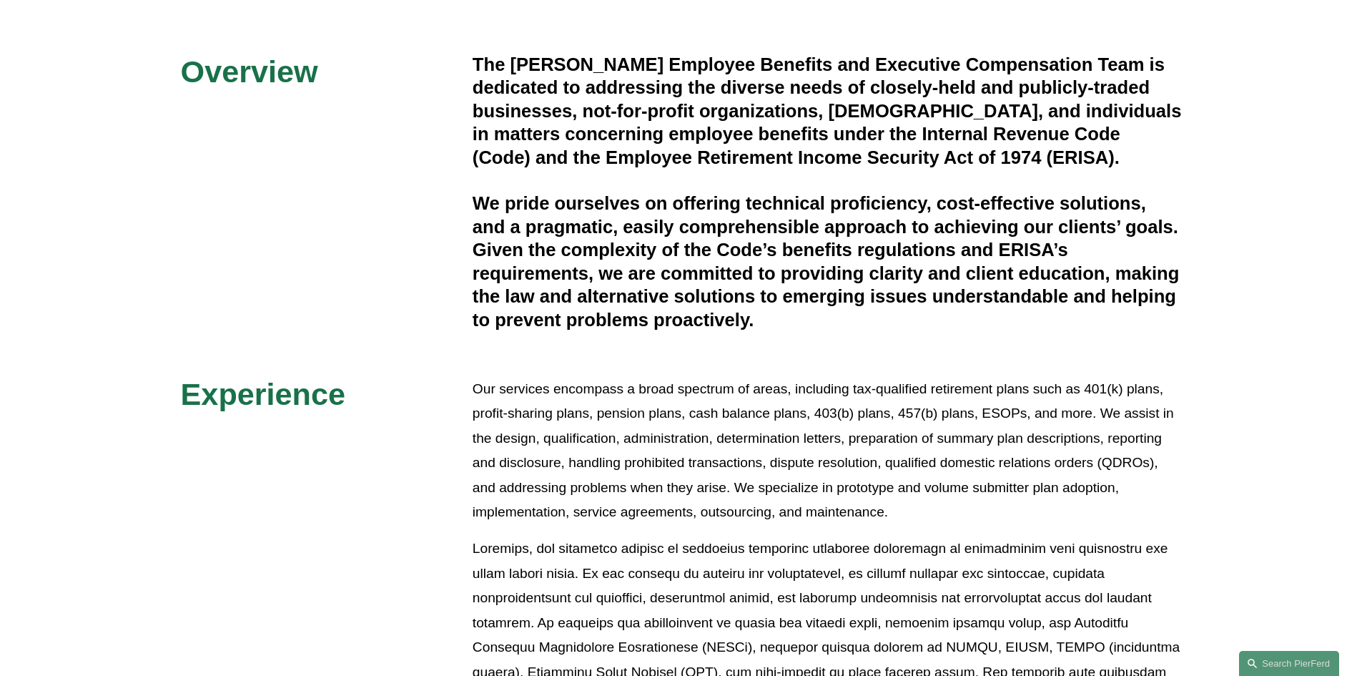
scroll to position [379, 0]
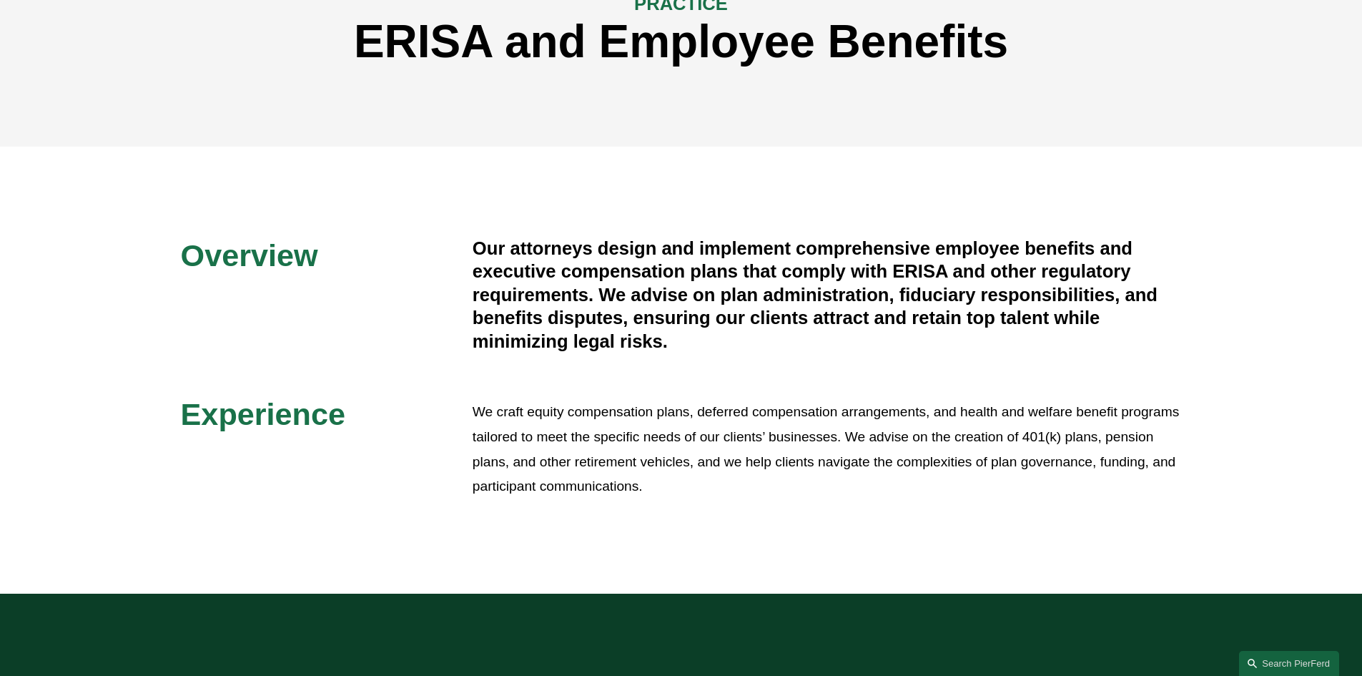
scroll to position [197, 0]
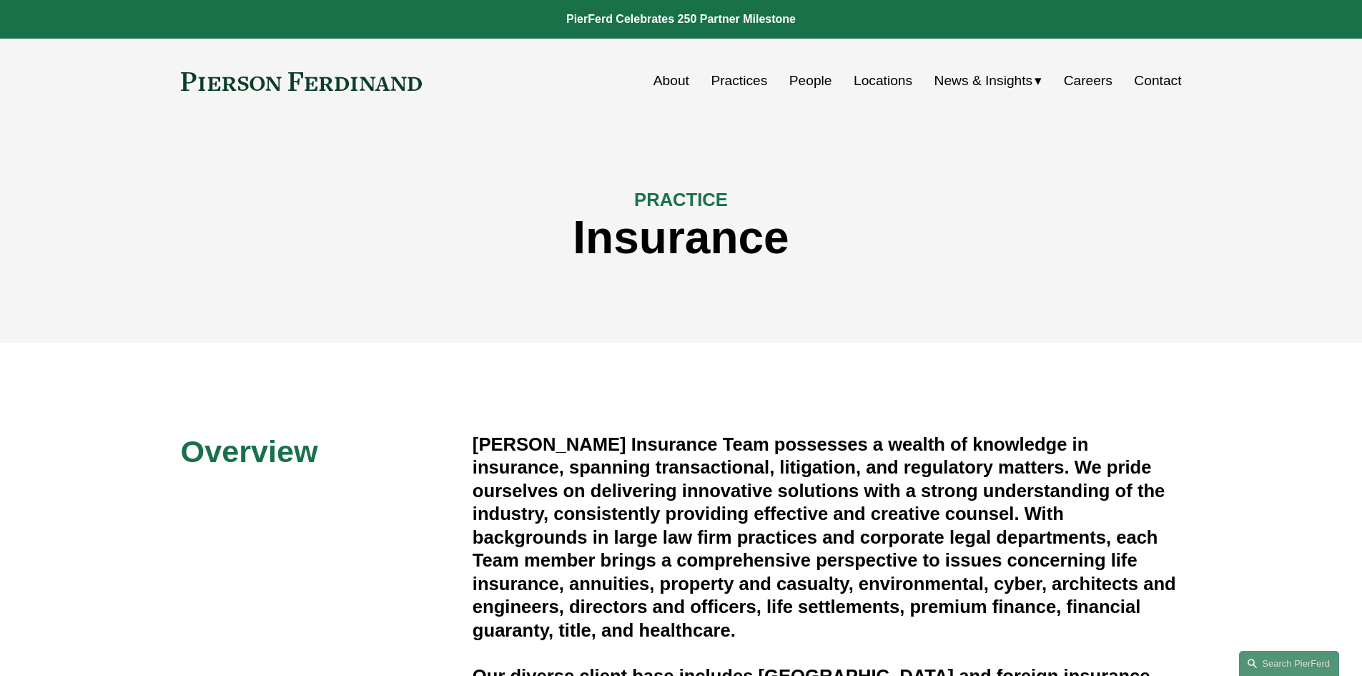
click at [680, 86] on link "About" at bounding box center [672, 80] width 36 height 27
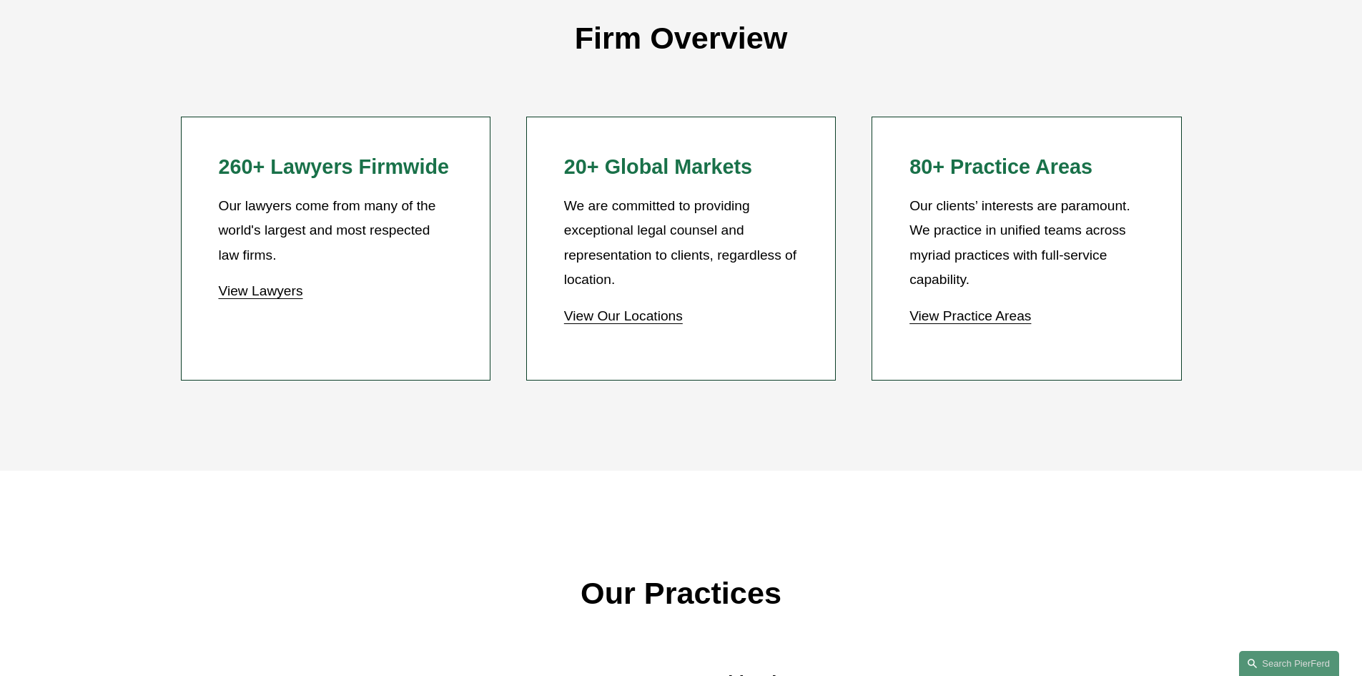
scroll to position [1348, 0]
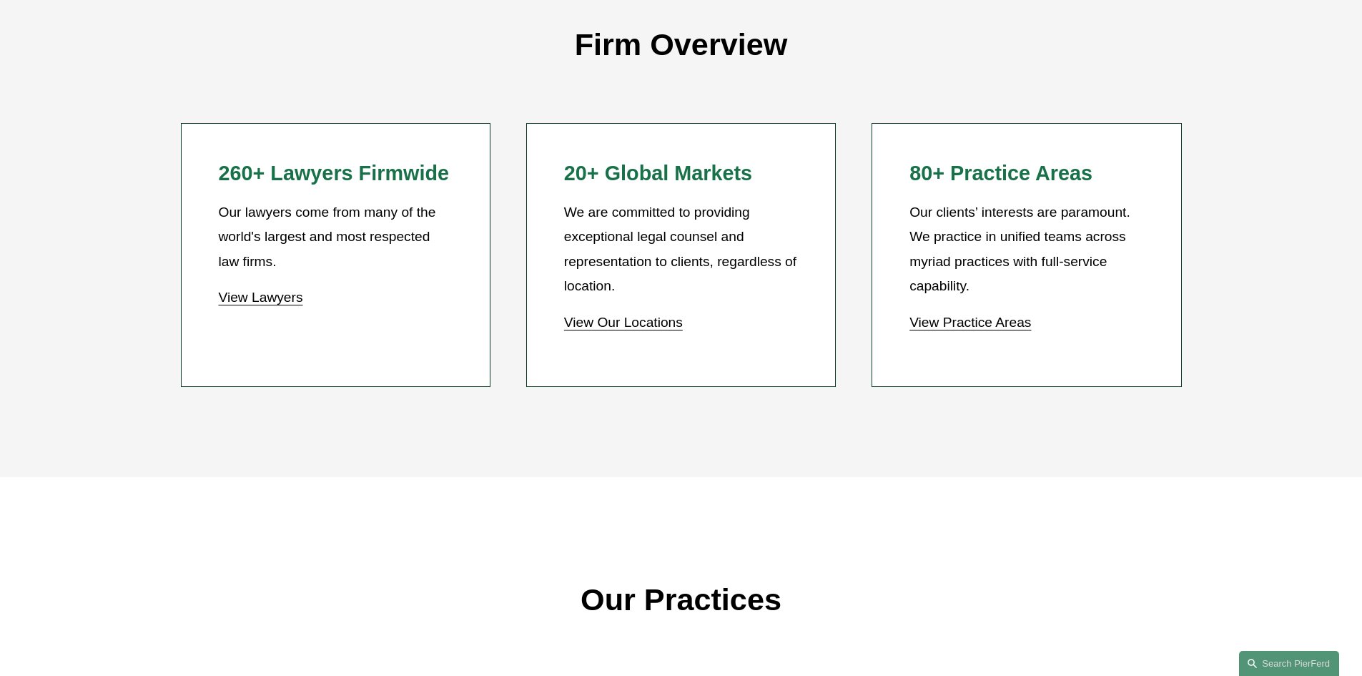
click at [239, 302] on link "View Lawyers" at bounding box center [260, 297] width 84 height 15
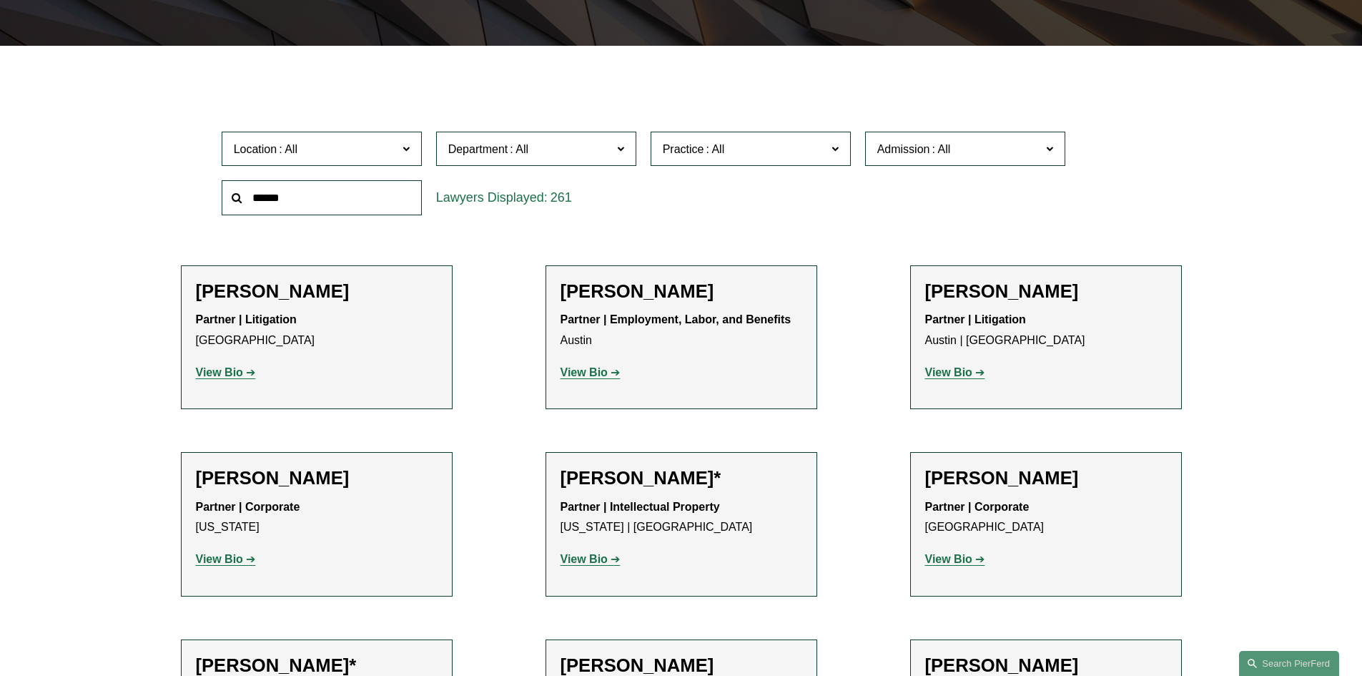
scroll to position [415, 0]
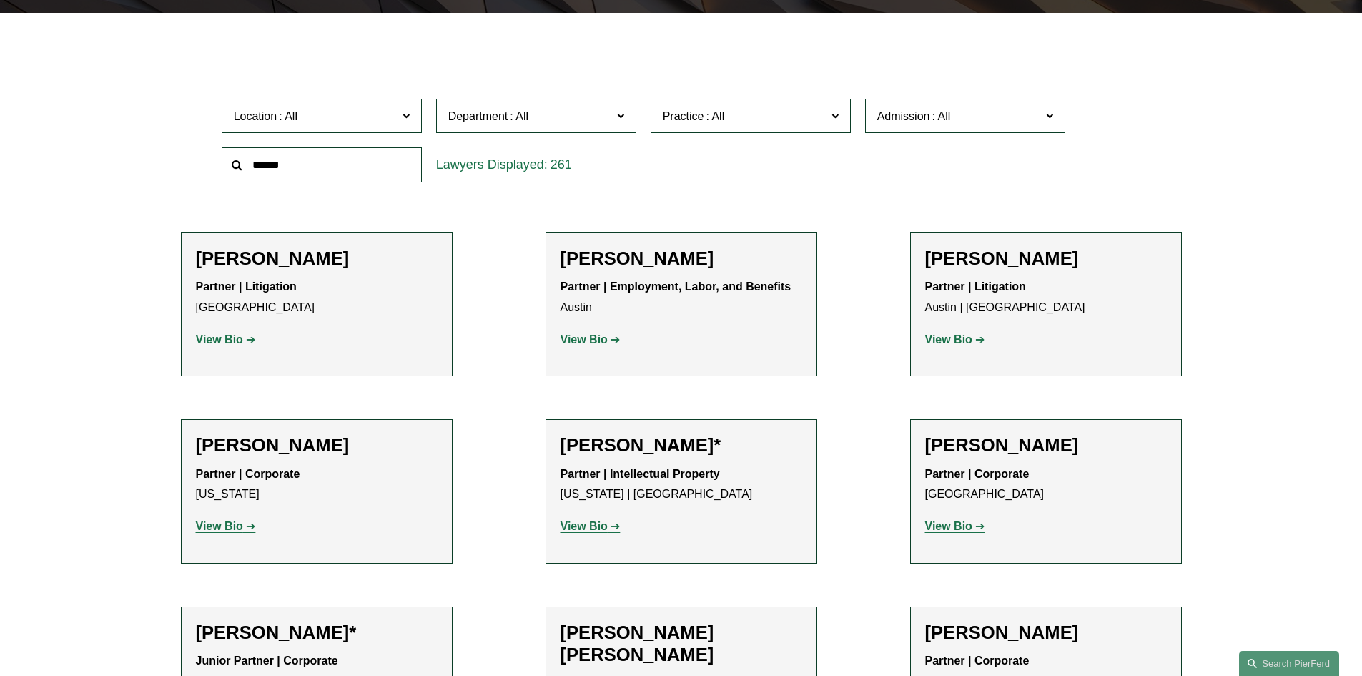
click at [573, 115] on span "Department" at bounding box center [530, 116] width 164 height 19
click at [0, 0] on link "Employment, Labor, and Benefits" at bounding box center [0, 0] width 0 height 0
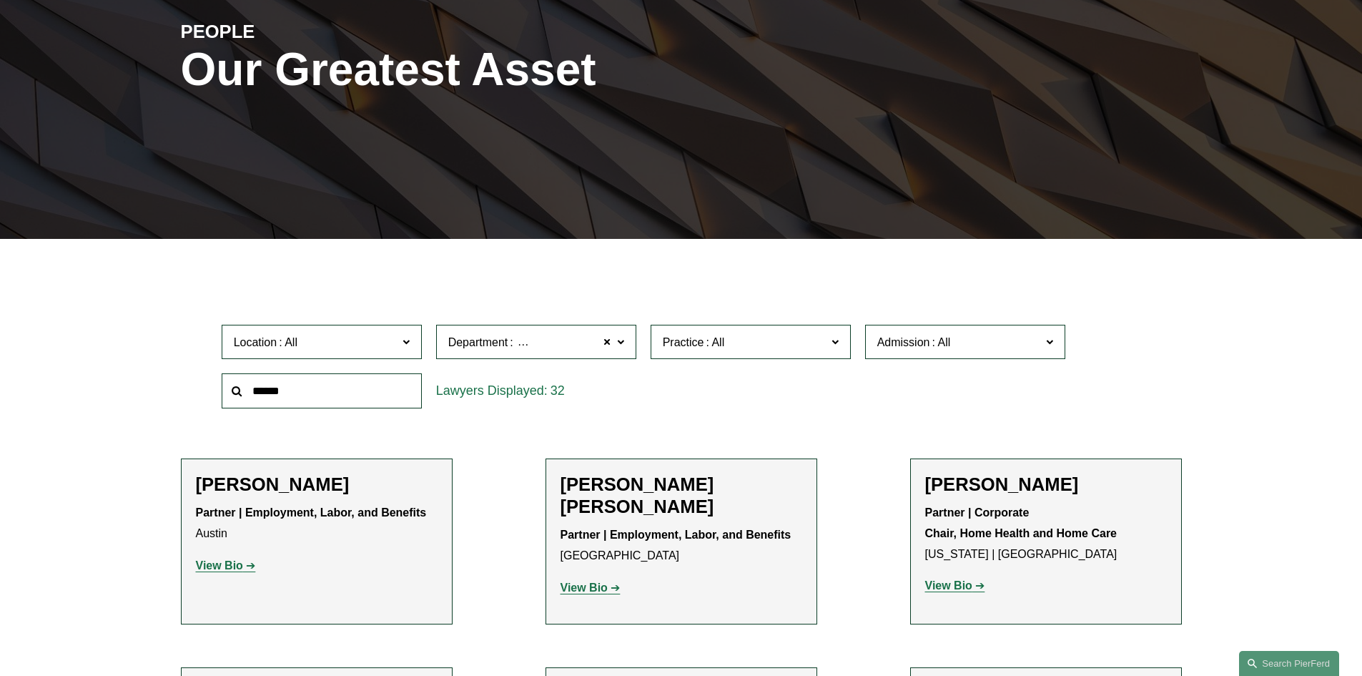
scroll to position [189, 0]
click at [554, 350] on span "Department Employment, Labor, and Benefits" at bounding box center [530, 342] width 164 height 19
click at [606, 343] on span at bounding box center [608, 342] width 9 height 19
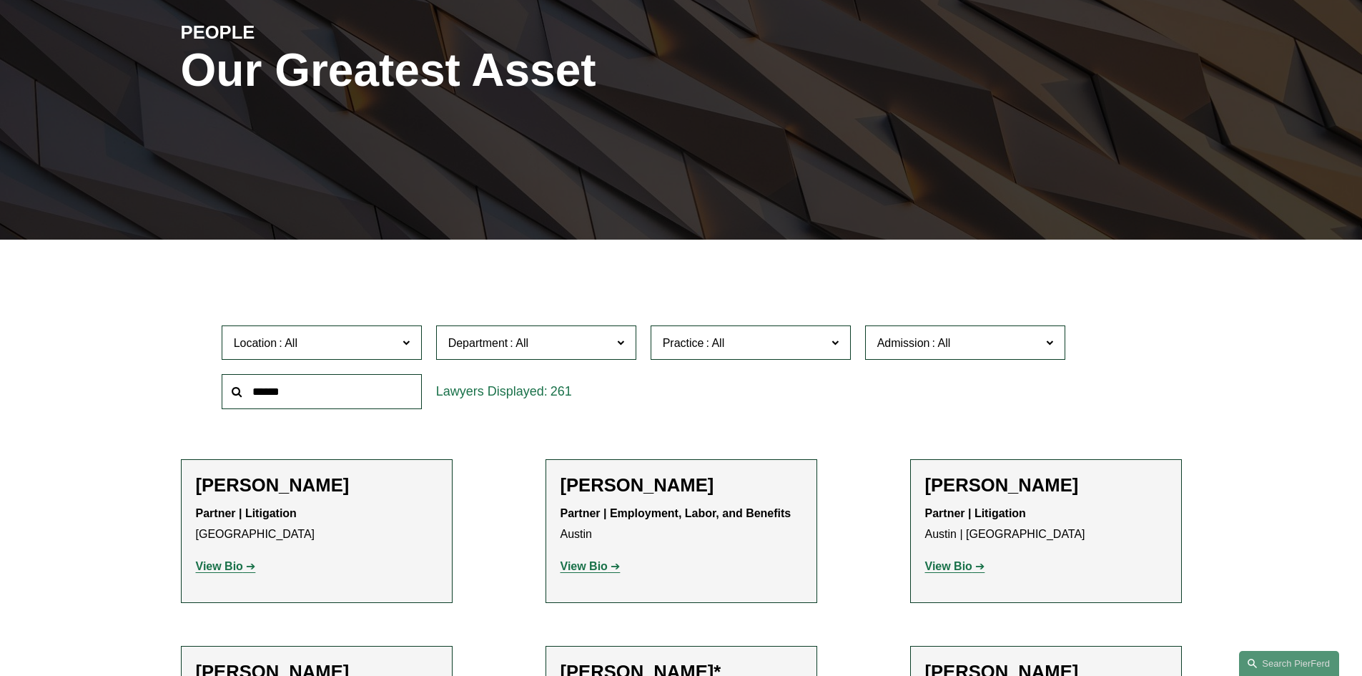
click at [386, 363] on div "Location All Atlanta Austin Boston Charlotte Chicago Cincinnati Cleveland Colum…" at bounding box center [322, 342] width 215 height 49
click at [343, 345] on span "Location" at bounding box center [316, 342] width 164 height 19
click at [0, 0] on link "Philadelphia" at bounding box center [0, 0] width 0 height 0
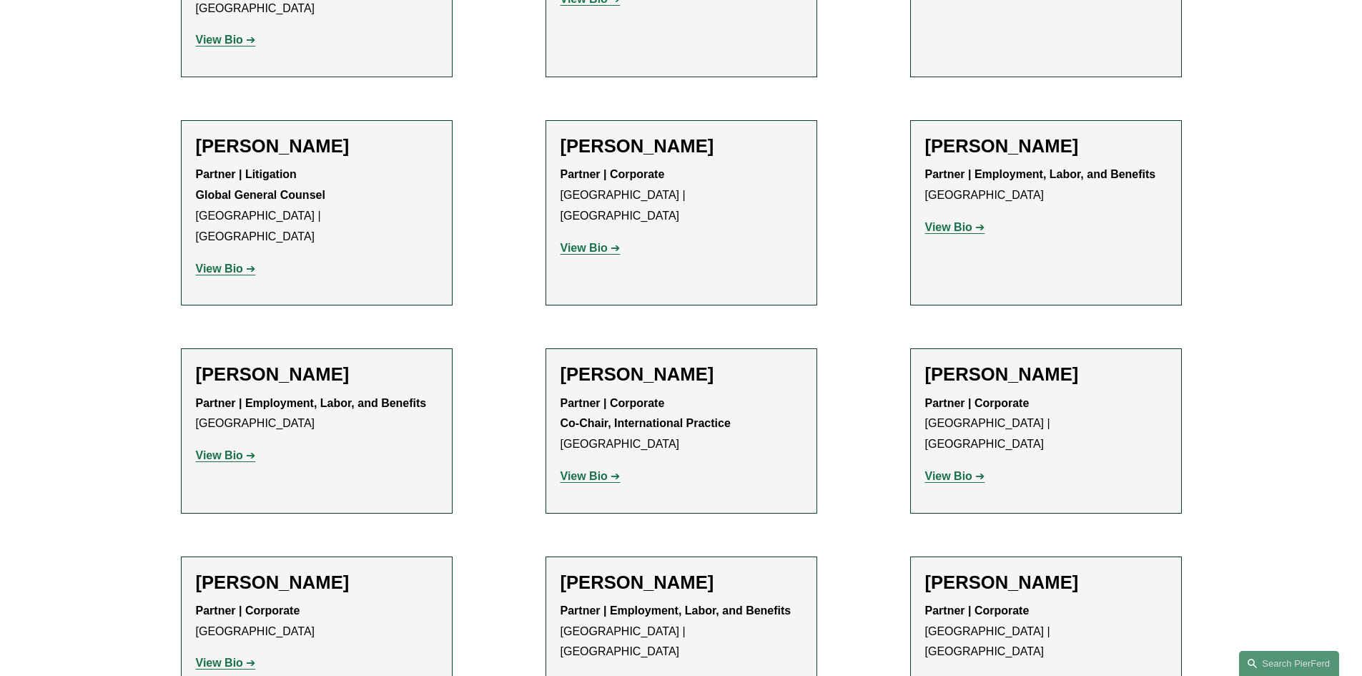
scroll to position [1385, 0]
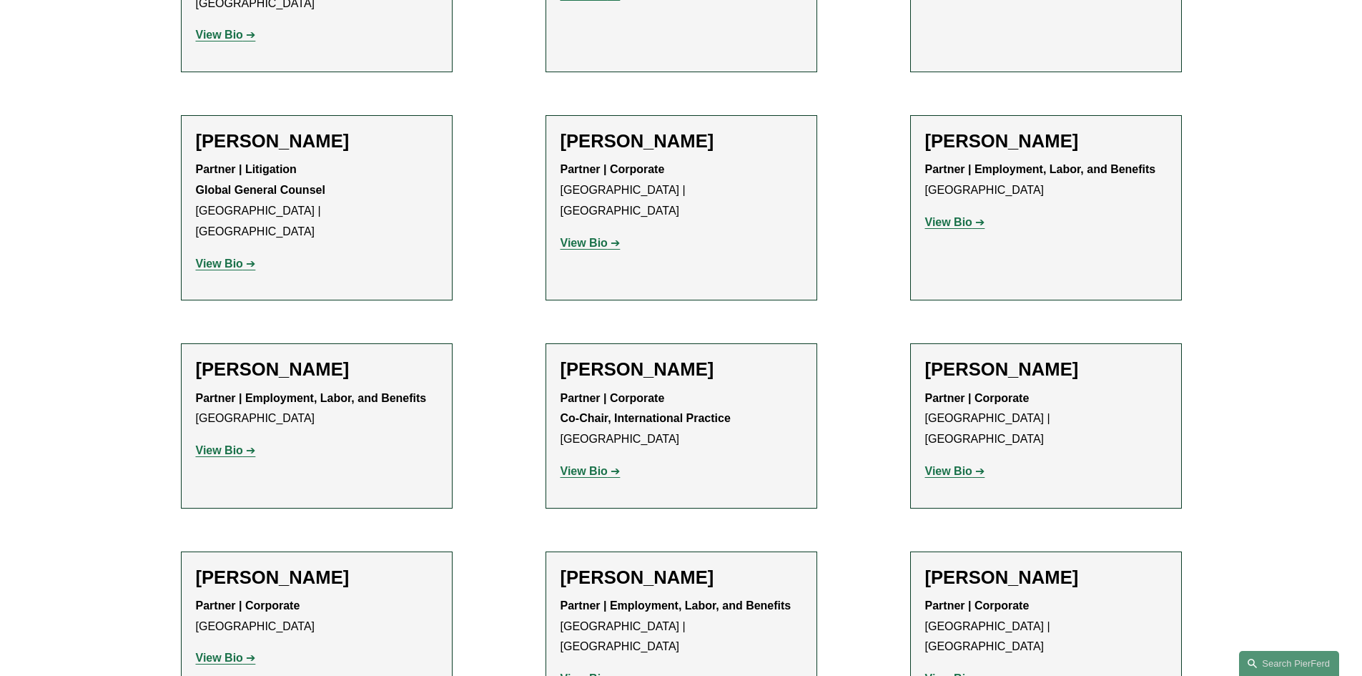
click at [975, 465] on link "View Bio" at bounding box center [955, 471] width 60 height 12
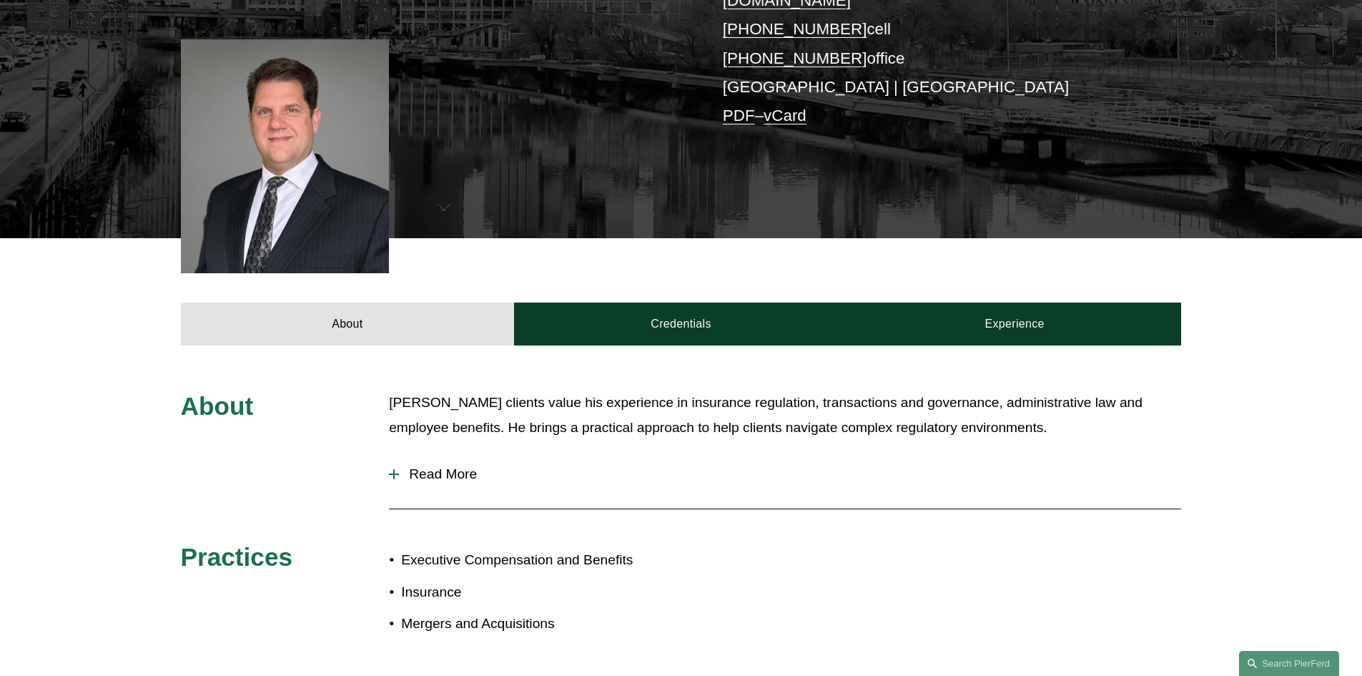
scroll to position [358, 0]
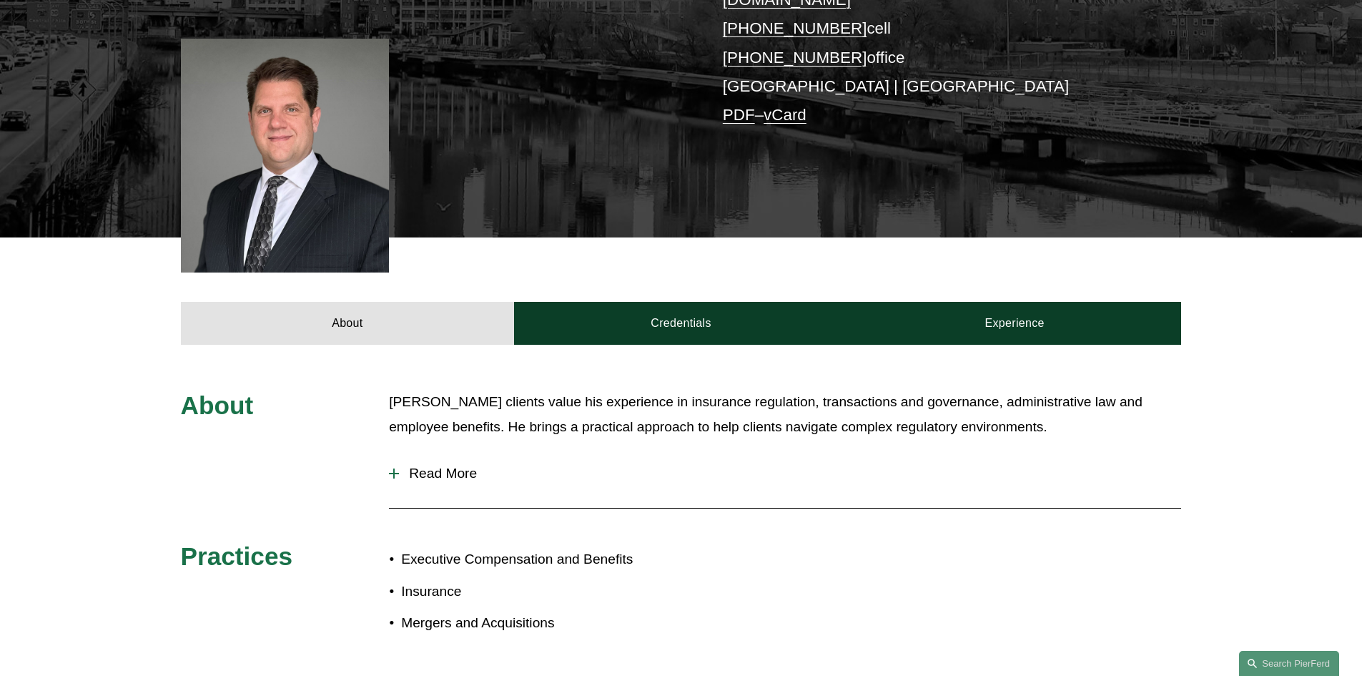
click at [457, 466] on span "Read More" at bounding box center [790, 474] width 782 height 16
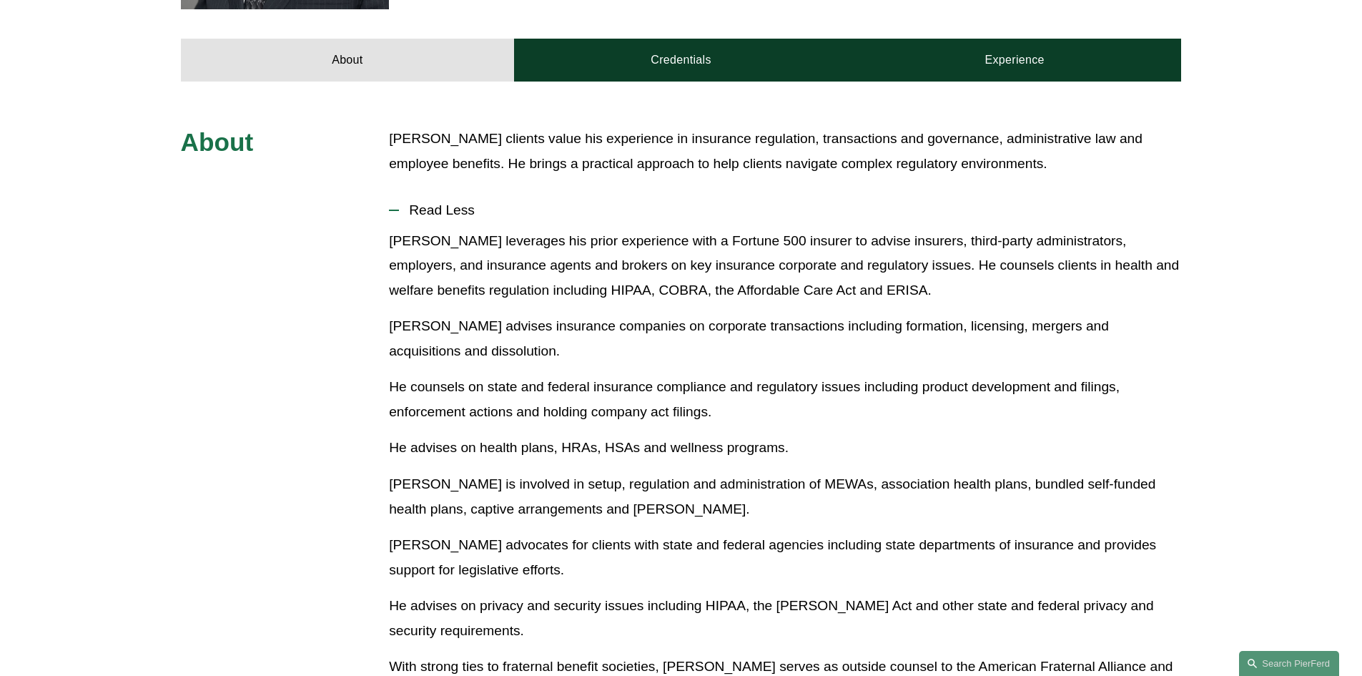
scroll to position [592, 0]
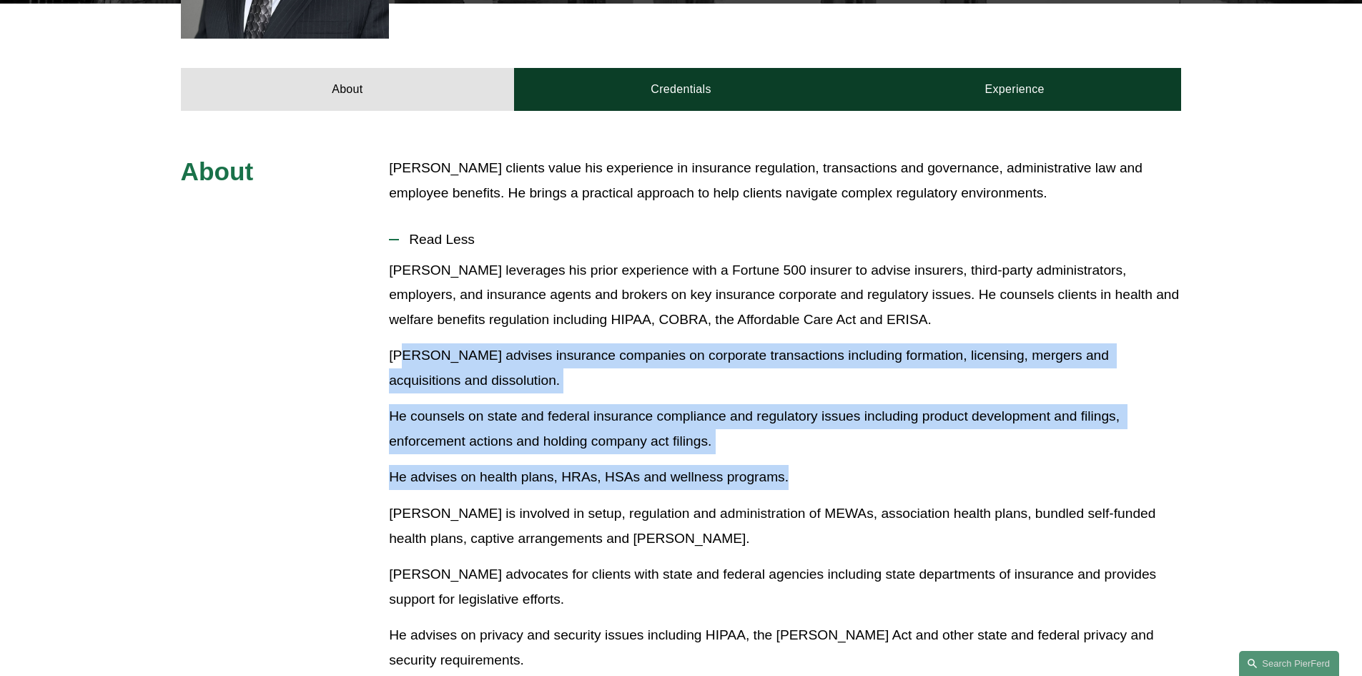
drag, startPoint x: 404, startPoint y: 320, endPoint x: 807, endPoint y: 445, distance: 422.1
click at [807, 445] on div "[PERSON_NAME] leverages his prior experience with a Fortune 500 insurer to advi…" at bounding box center [785, 531] width 792 height 547
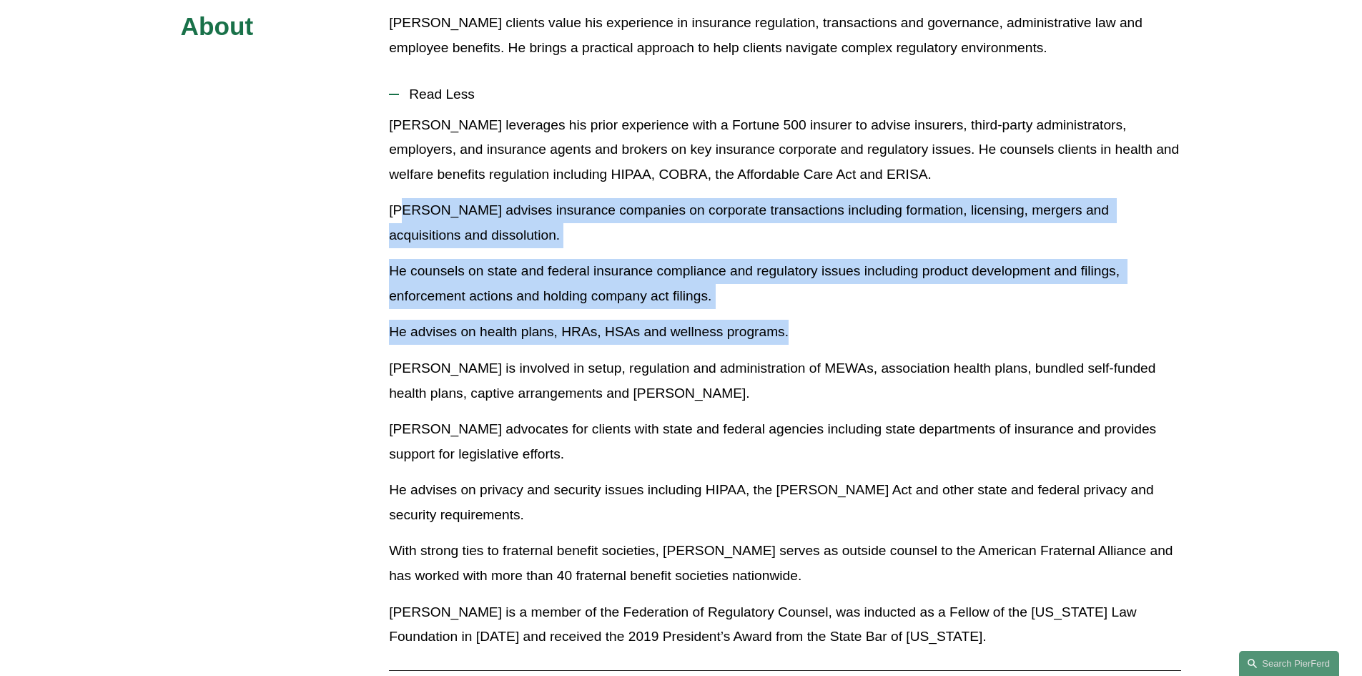
scroll to position [742, 0]
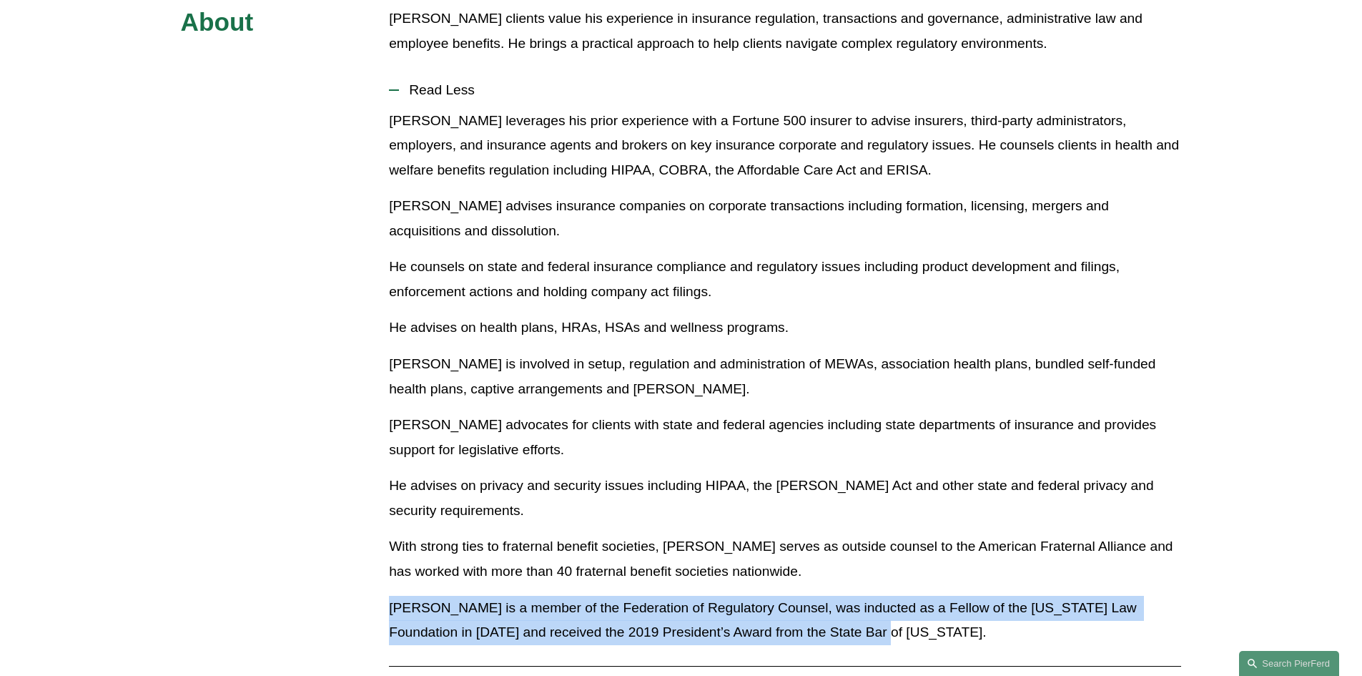
drag, startPoint x: 837, startPoint y: 601, endPoint x: 328, endPoint y: 584, distance: 508.7
click at [328, 584] on div "About [PERSON_NAME] clients value his experience in insurance regulation, trans…" at bounding box center [681, 405] width 1362 height 799
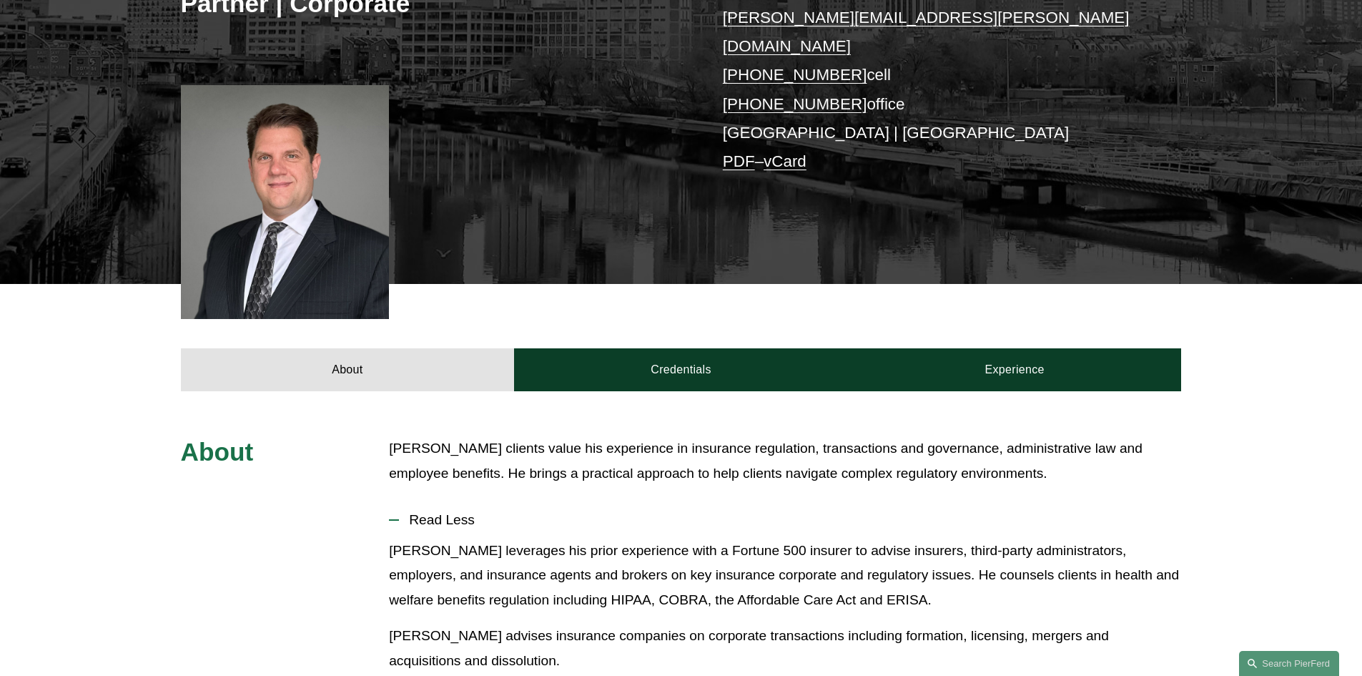
scroll to position [0, 0]
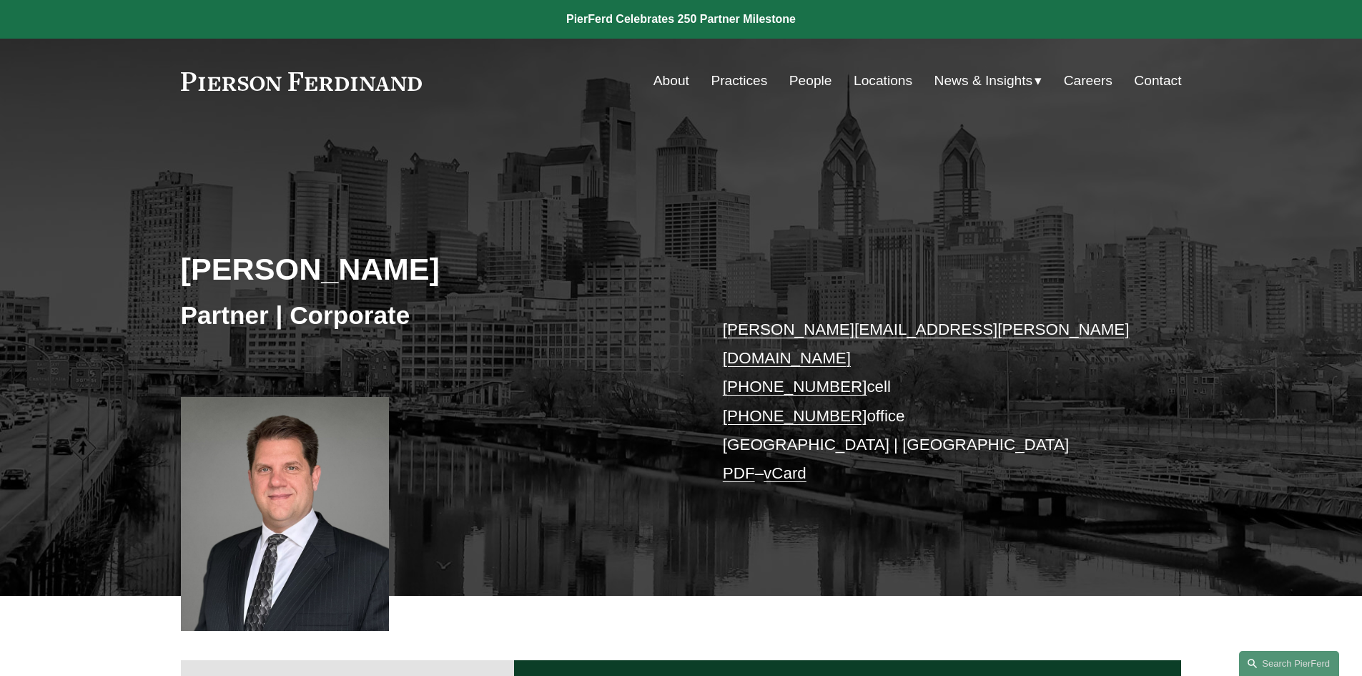
drag, startPoint x: 443, startPoint y: 99, endPoint x: 142, endPoint y: 41, distance: 306.0
click at [142, 41] on div "Skip to Content About Practices People Locations" at bounding box center [681, 81] width 1362 height 84
